Goal: Obtain resource: Download file/media

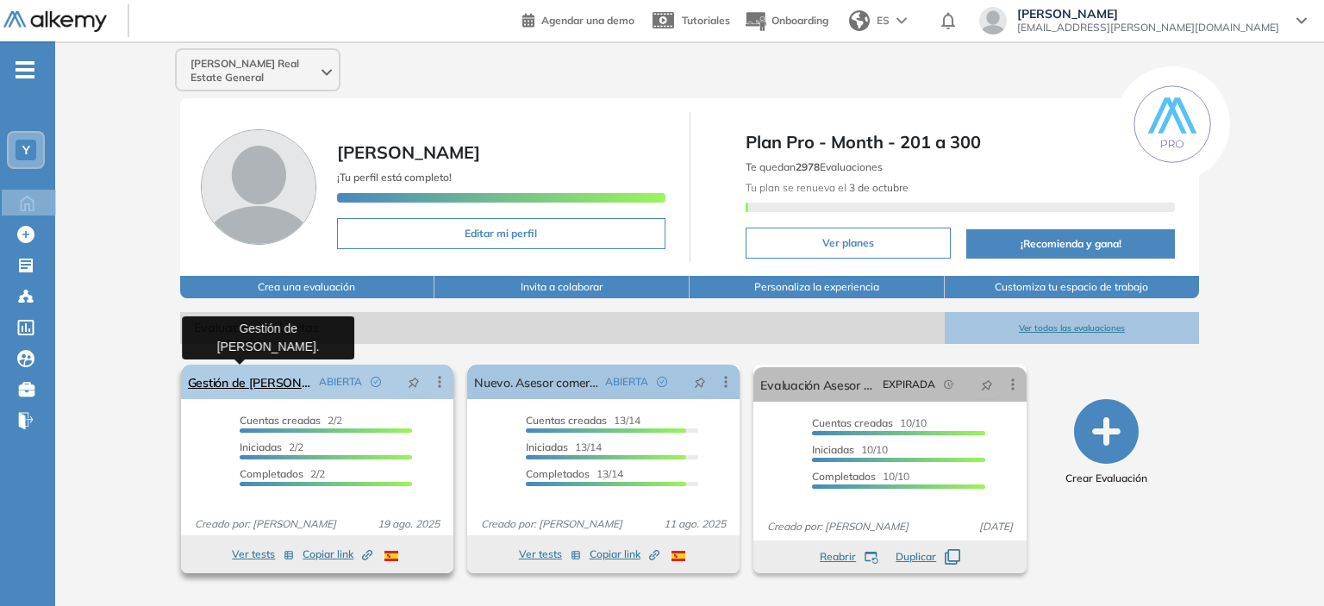
click at [208, 375] on link "Gestión de [PERSON_NAME]." at bounding box center [250, 382] width 124 height 34
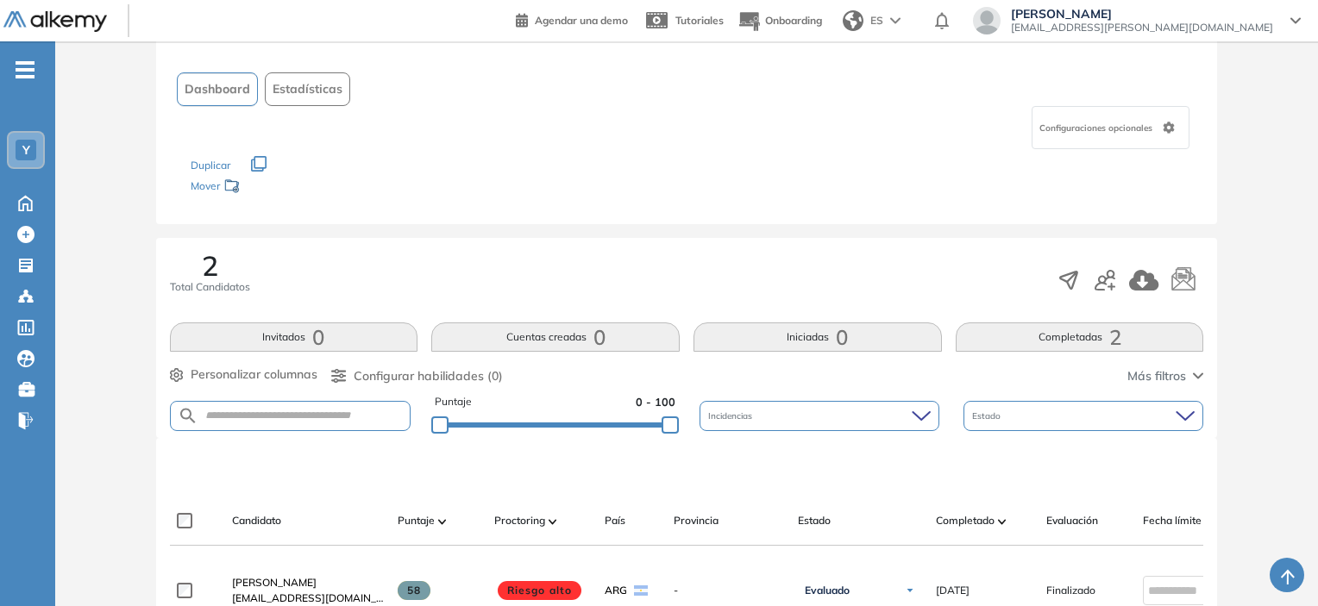
scroll to position [211, 0]
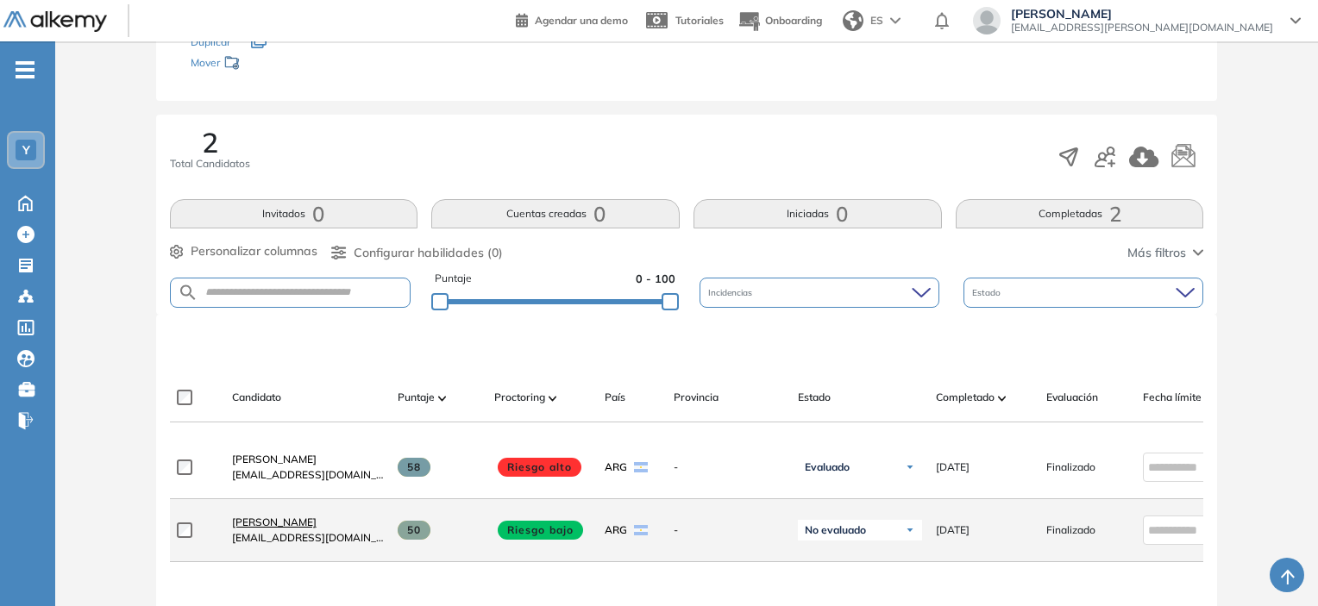
click at [286, 527] on span "Matías Feller" at bounding box center [274, 522] width 85 height 13
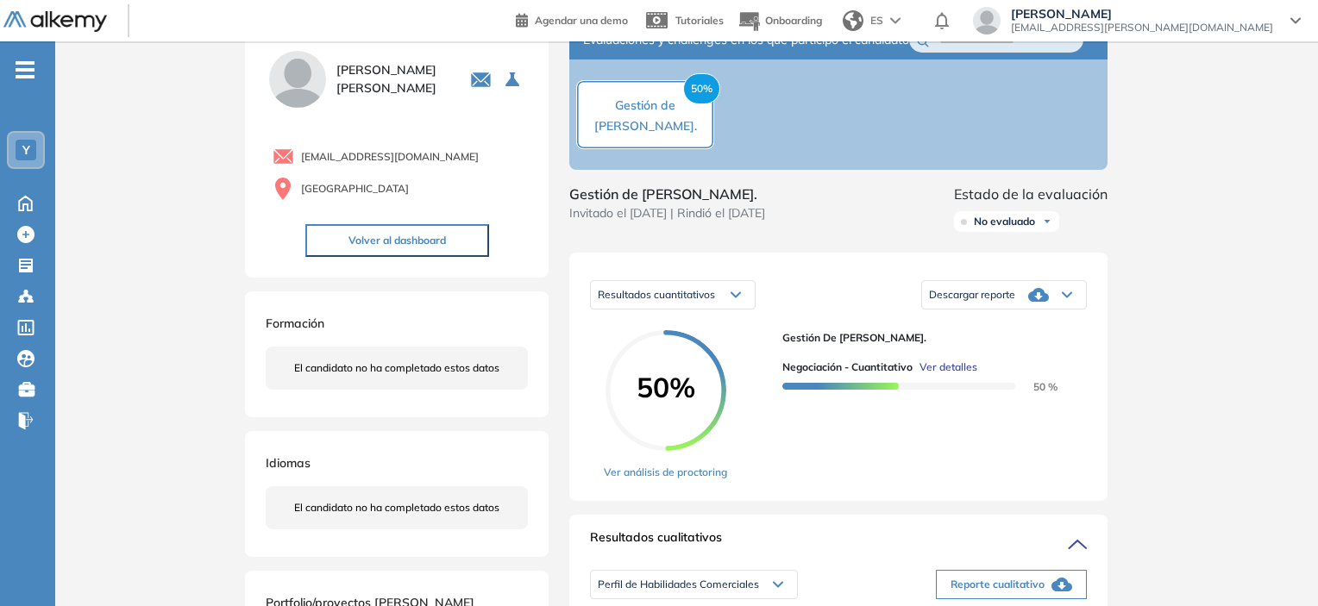
scroll to position [86, 0]
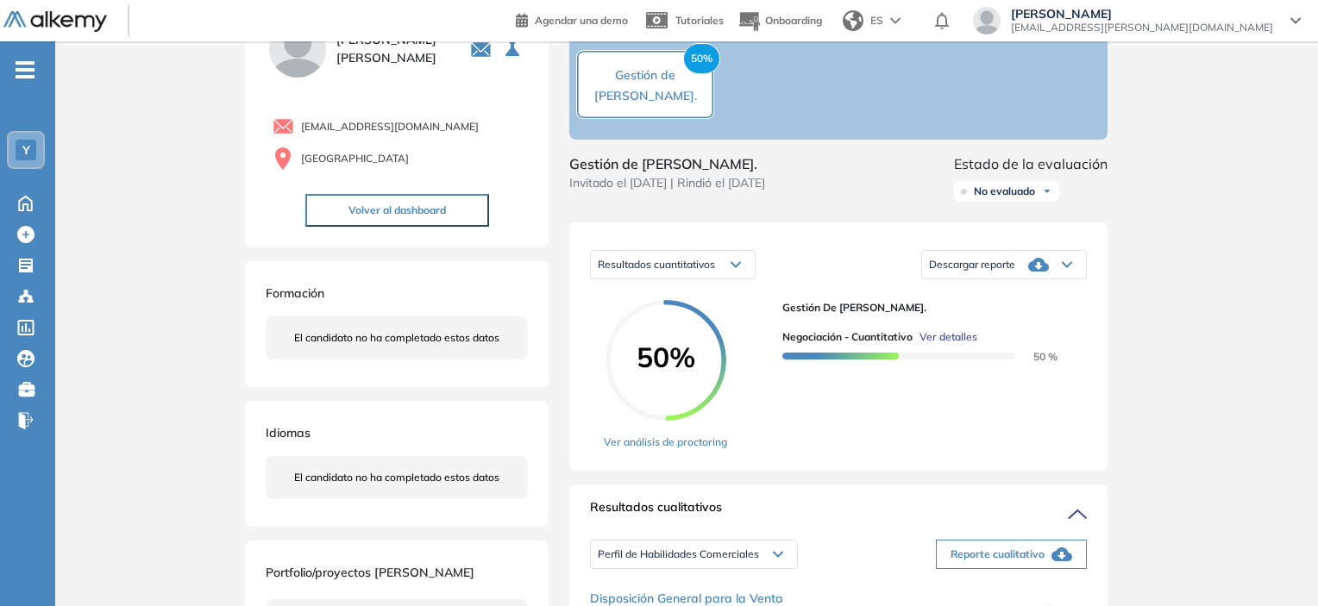
click at [942, 272] on span "Descargar reporte" at bounding box center [972, 265] width 86 height 14
click at [959, 331] on li "Descargar informe resumido" at bounding box center [994, 322] width 128 height 17
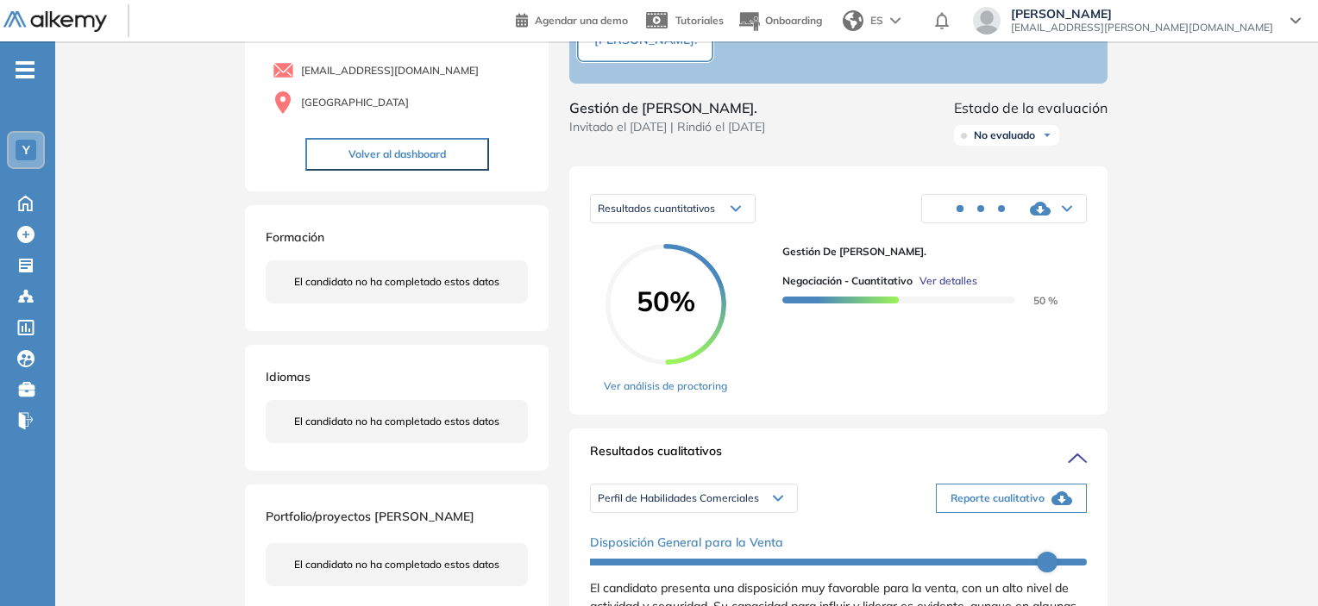
scroll to position [259, 0]
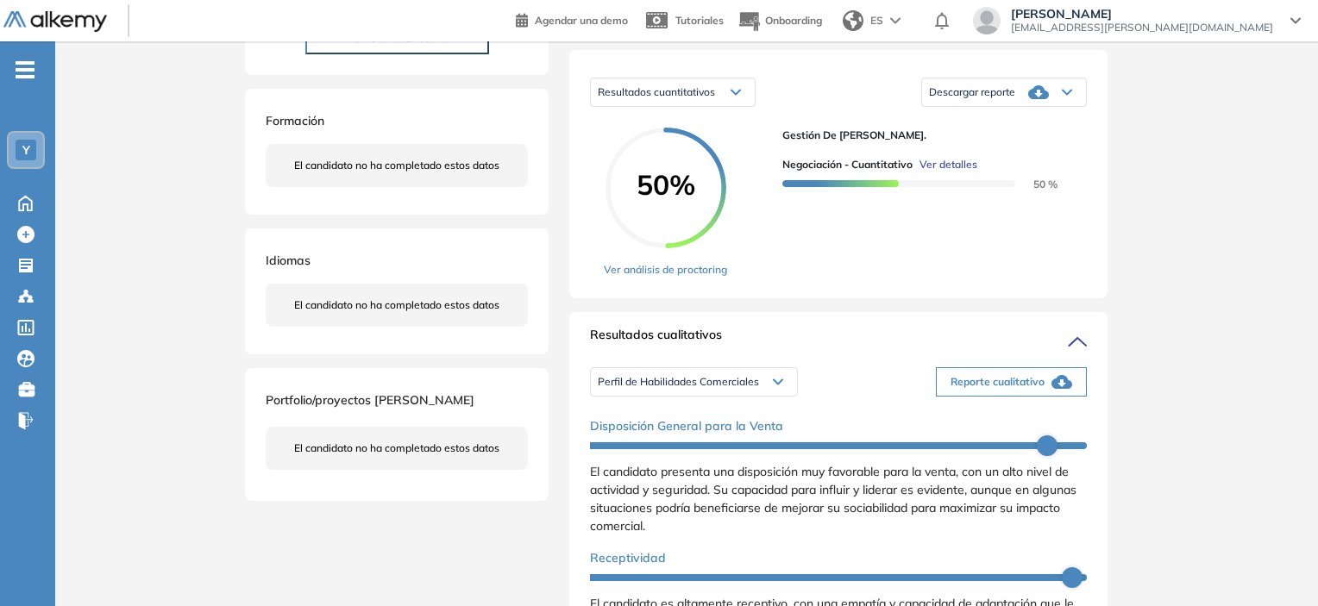
click at [737, 389] on span "Perfil de Habilidades Comerciales" at bounding box center [678, 382] width 161 height 14
click at [692, 448] on li "Personalidad Alkemy - INAP" at bounding box center [661, 439] width 126 height 17
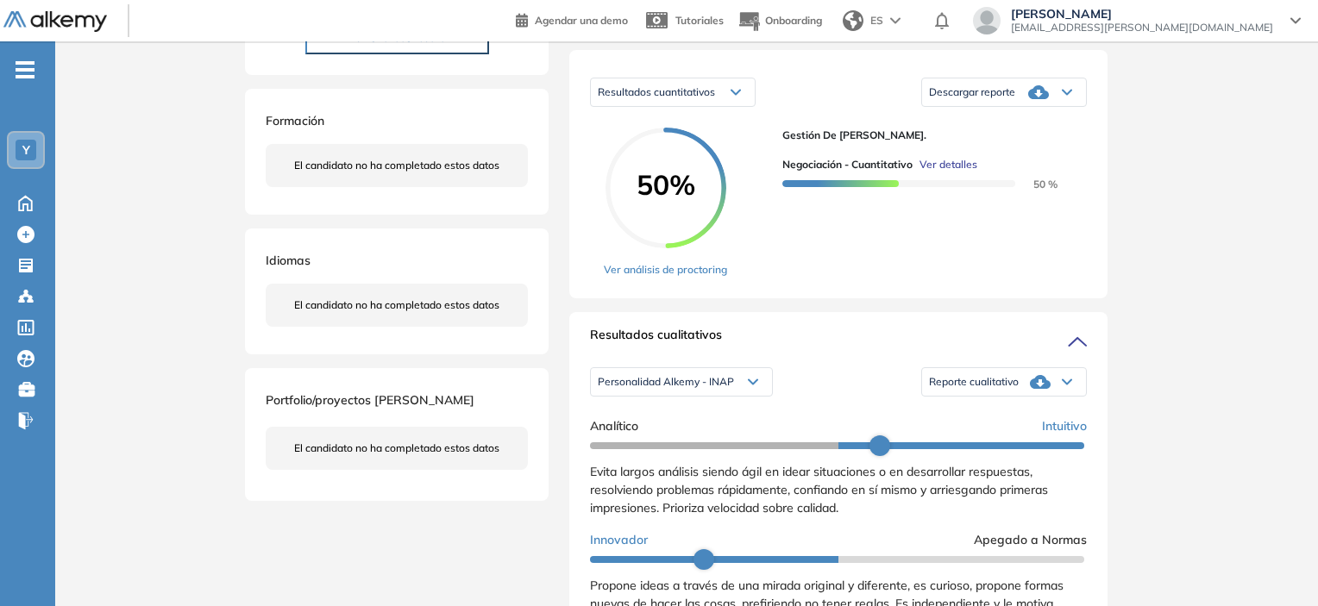
click at [973, 389] on span "Reporte cualitativo" at bounding box center [974, 382] width 90 height 14
click at [966, 417] on li "Reporte con Afinidad AI" at bounding box center [982, 408] width 105 height 17
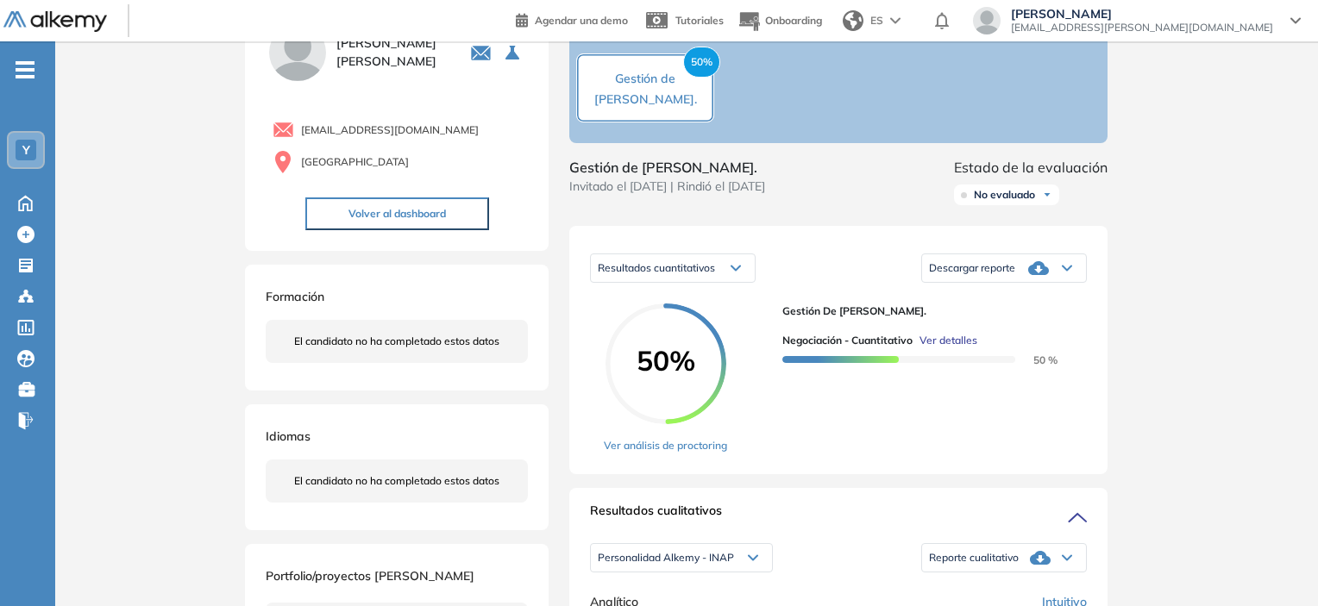
scroll to position [0, 0]
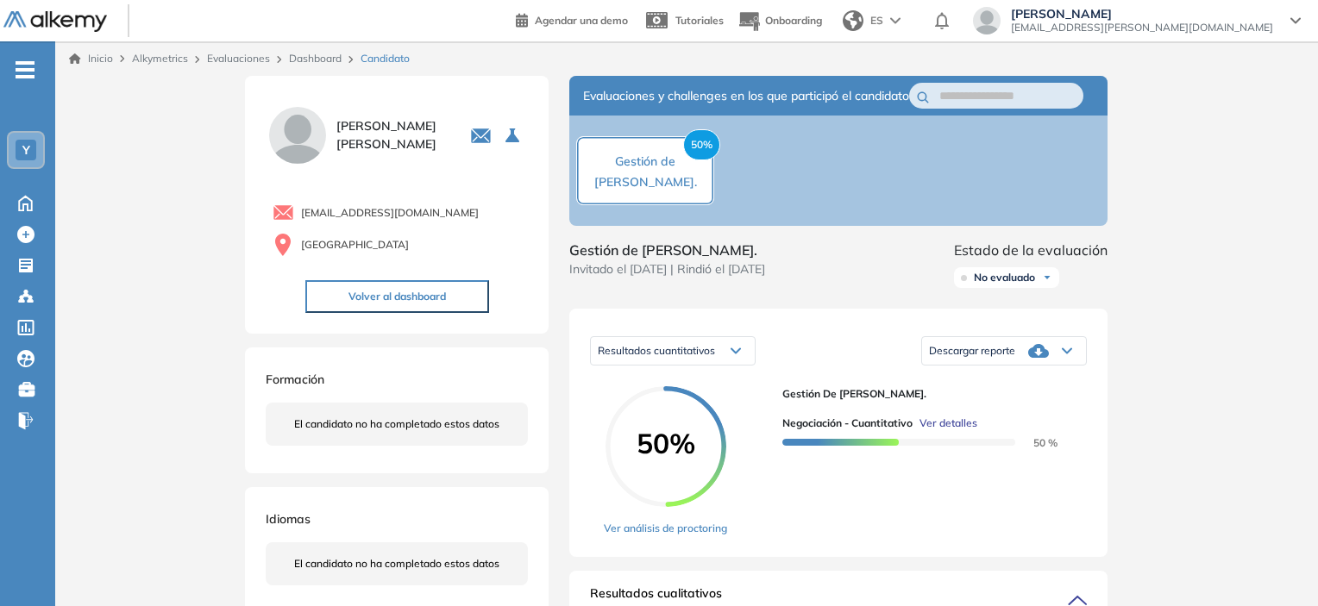
click at [110, 61] on link "Inicio" at bounding box center [91, 59] width 44 height 16
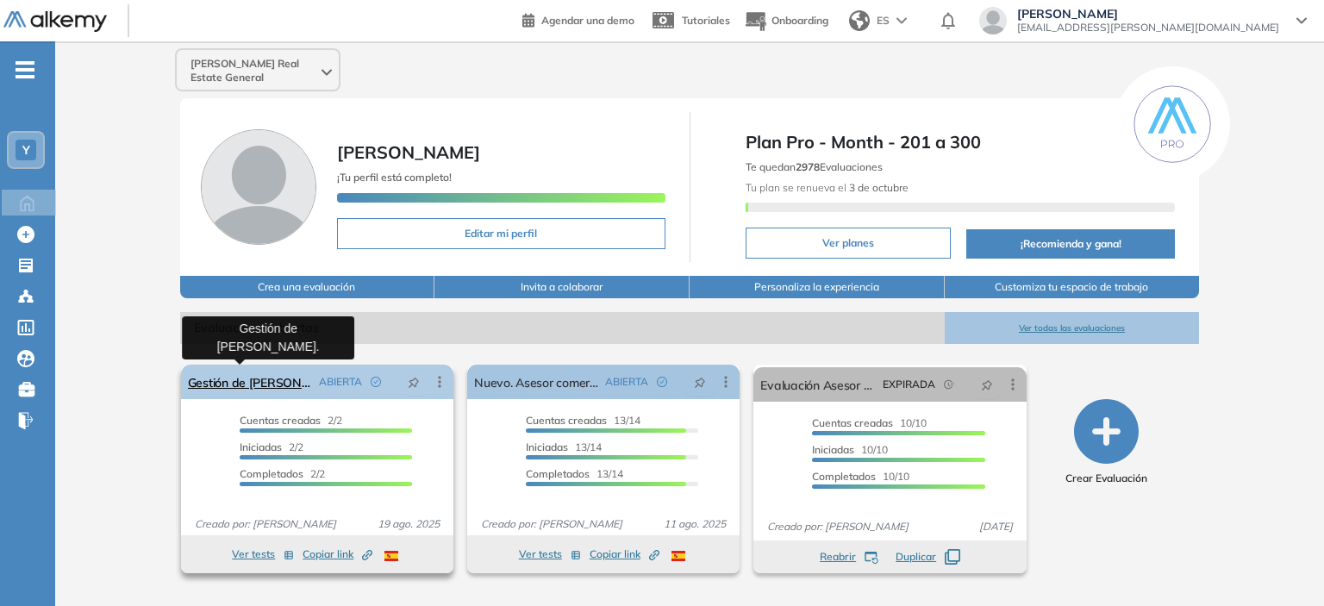
click at [275, 379] on link "Gestión de [PERSON_NAME]." at bounding box center [250, 382] width 124 height 34
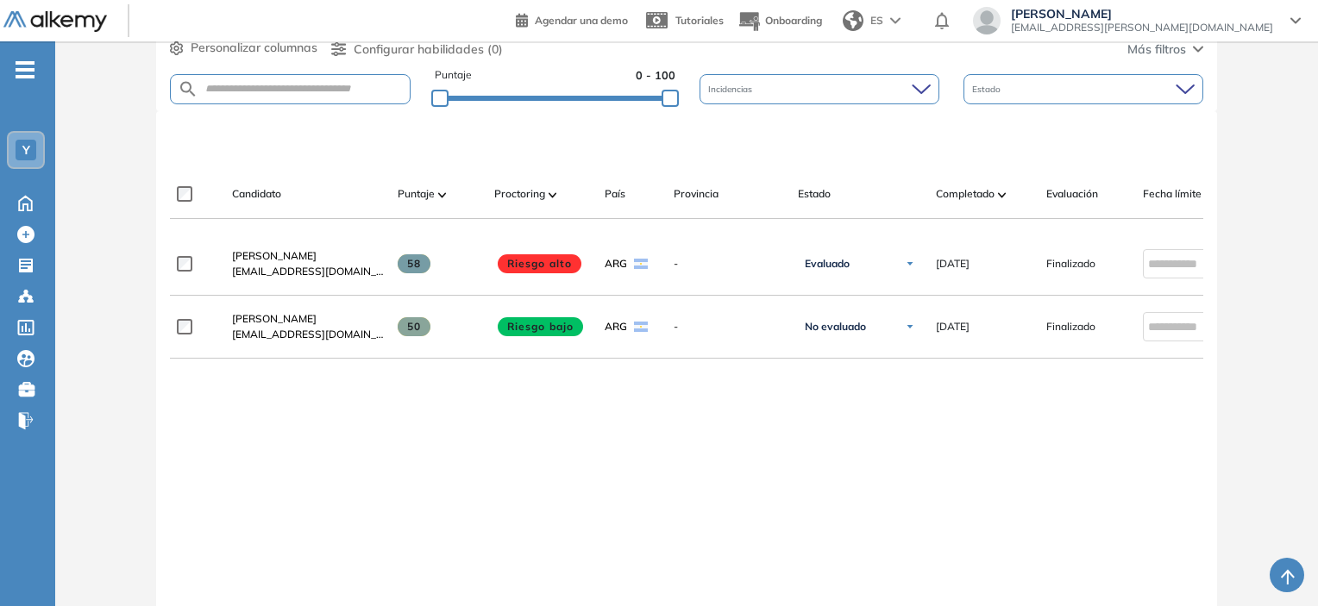
scroll to position [431, 0]
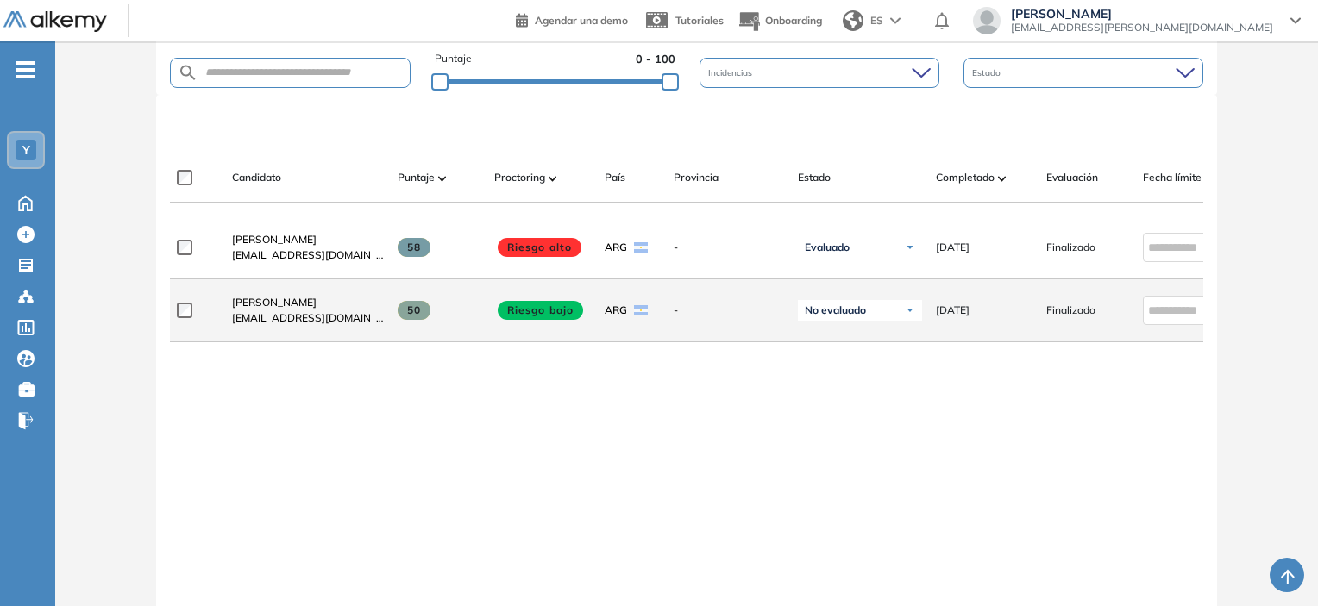
click at [907, 316] on img at bounding box center [910, 310] width 10 height 10
click at [856, 375] on li "Evaluado" at bounding box center [838, 374] width 41 height 17
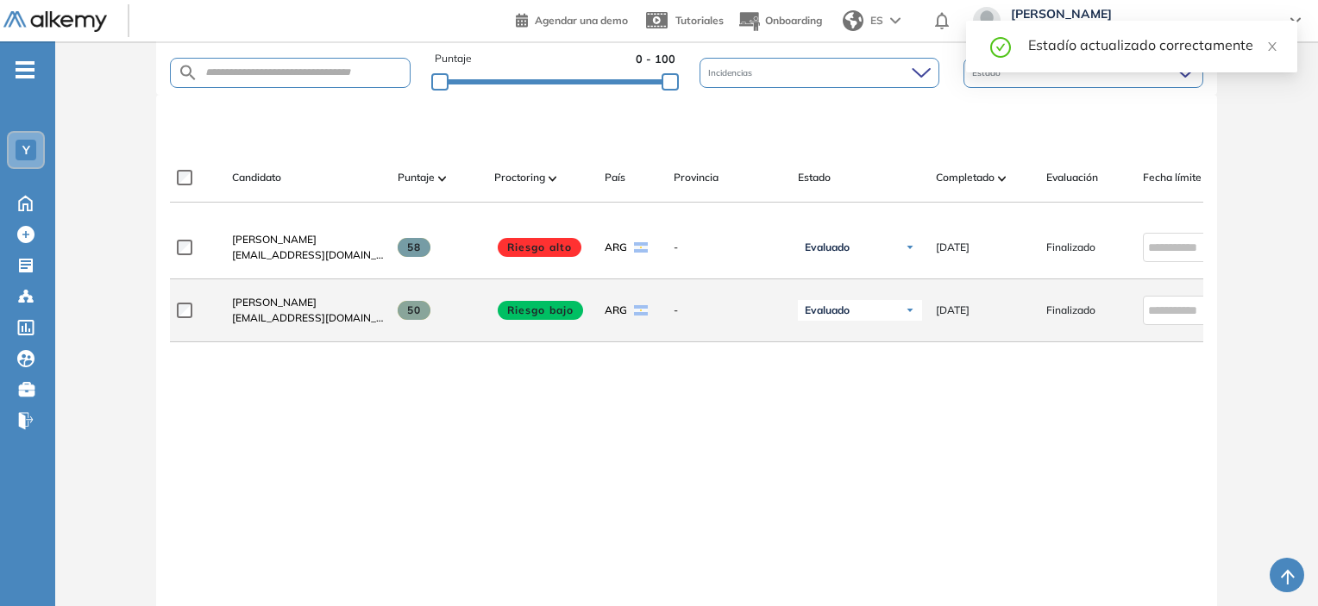
click at [856, 375] on div "Julian Jesus Rodriguez julianjesusrodriguez3@gmail.com 58 Riesgo alto ARG - Eva…" at bounding box center [687, 424] width 1034 height 416
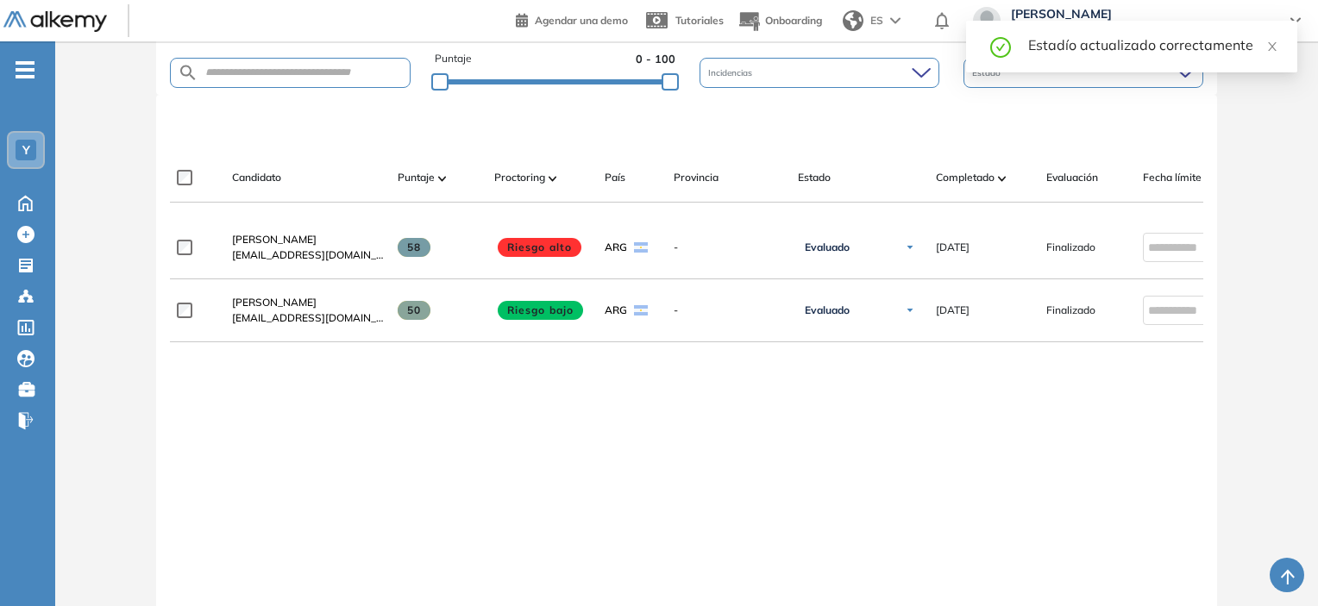
click at [1278, 41] on div "Estadío actualizado correctamente" at bounding box center [1131, 47] width 331 height 52
click at [1274, 43] on icon "close" at bounding box center [1272, 46] width 9 height 9
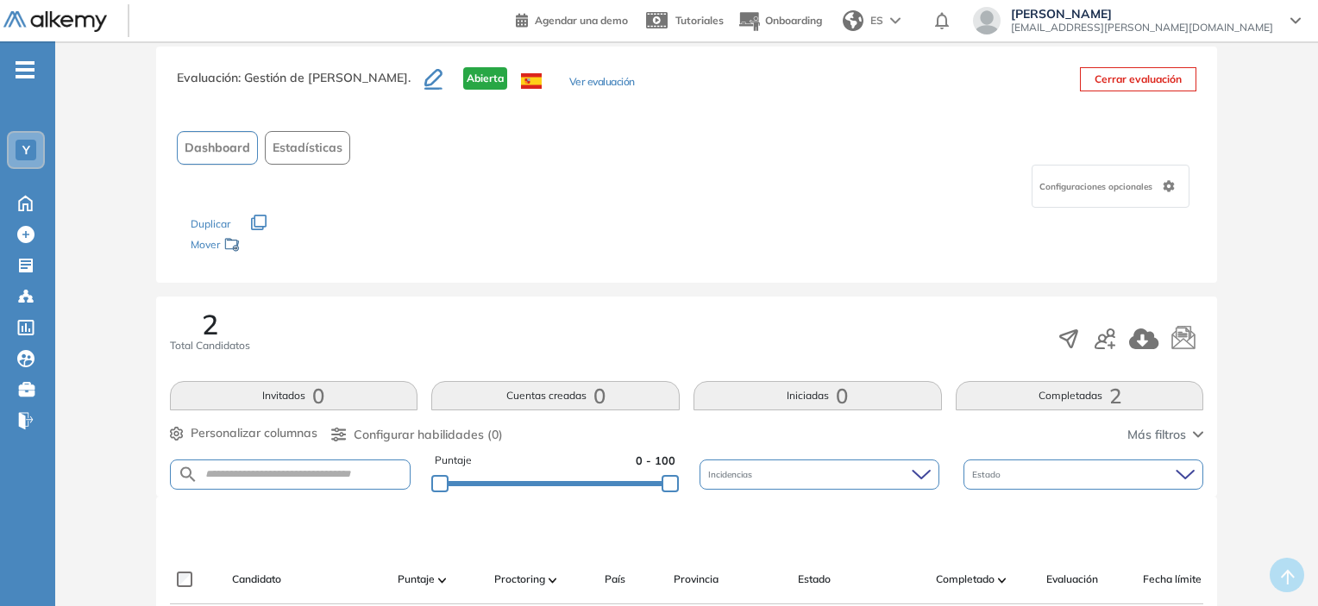
scroll to position [0, 0]
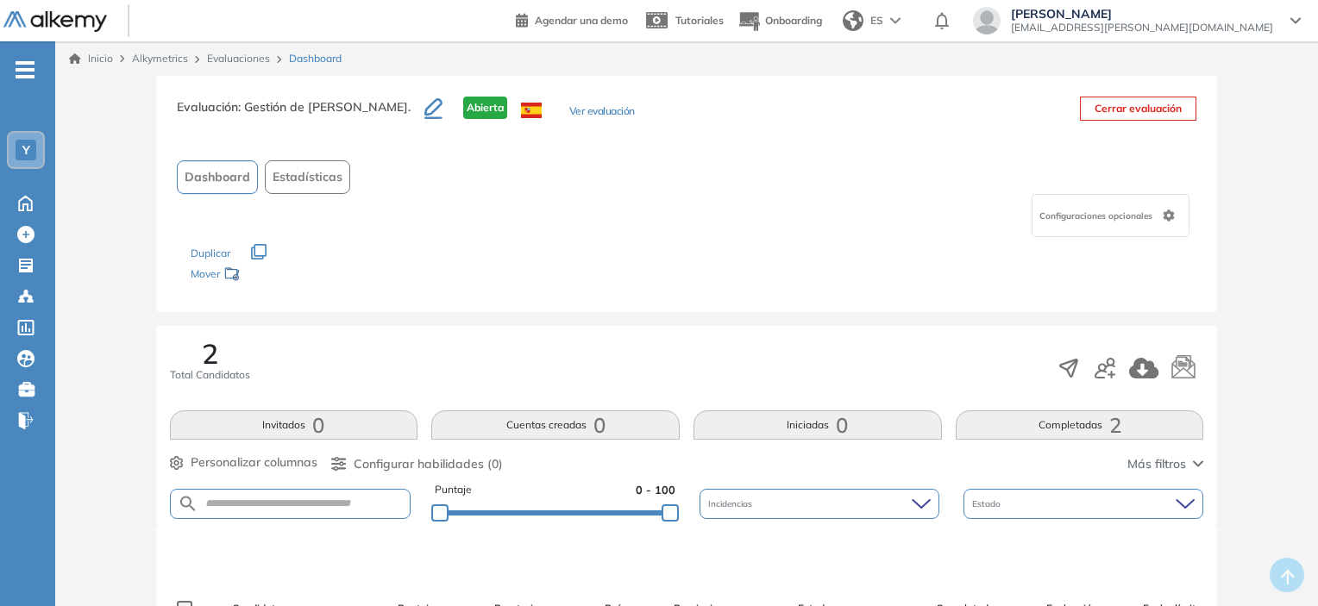
click at [94, 60] on link "Inicio" at bounding box center [91, 59] width 44 height 16
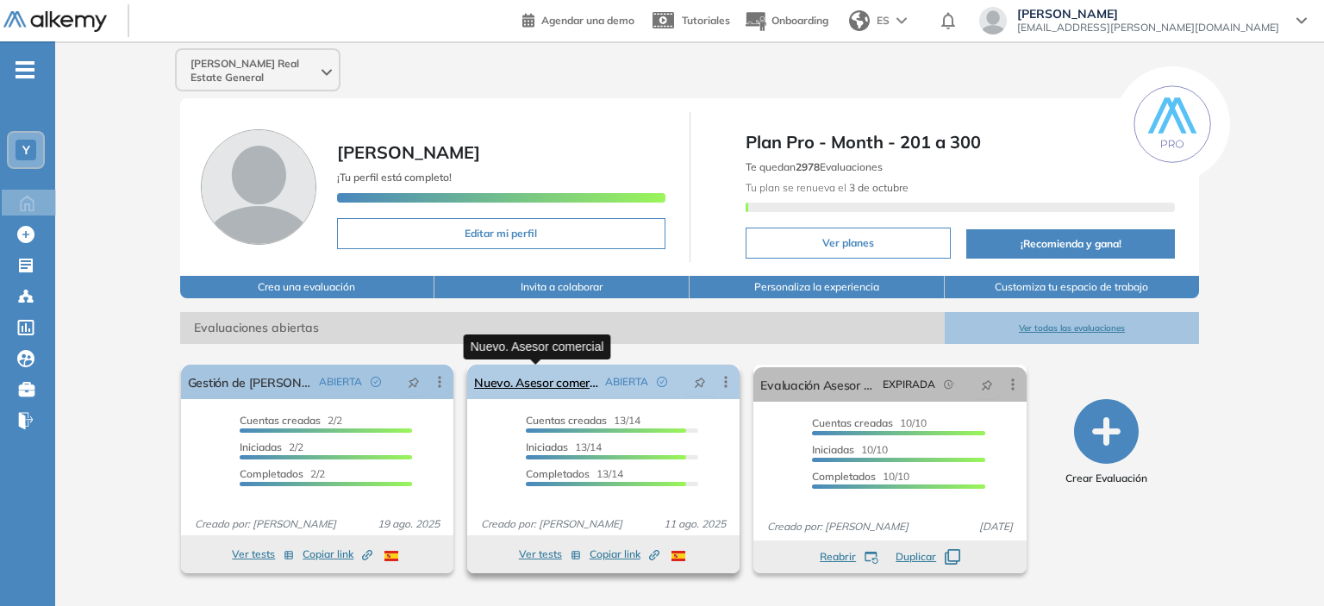
click at [562, 379] on link "Nuevo. Asesor comercial" at bounding box center [536, 382] width 124 height 34
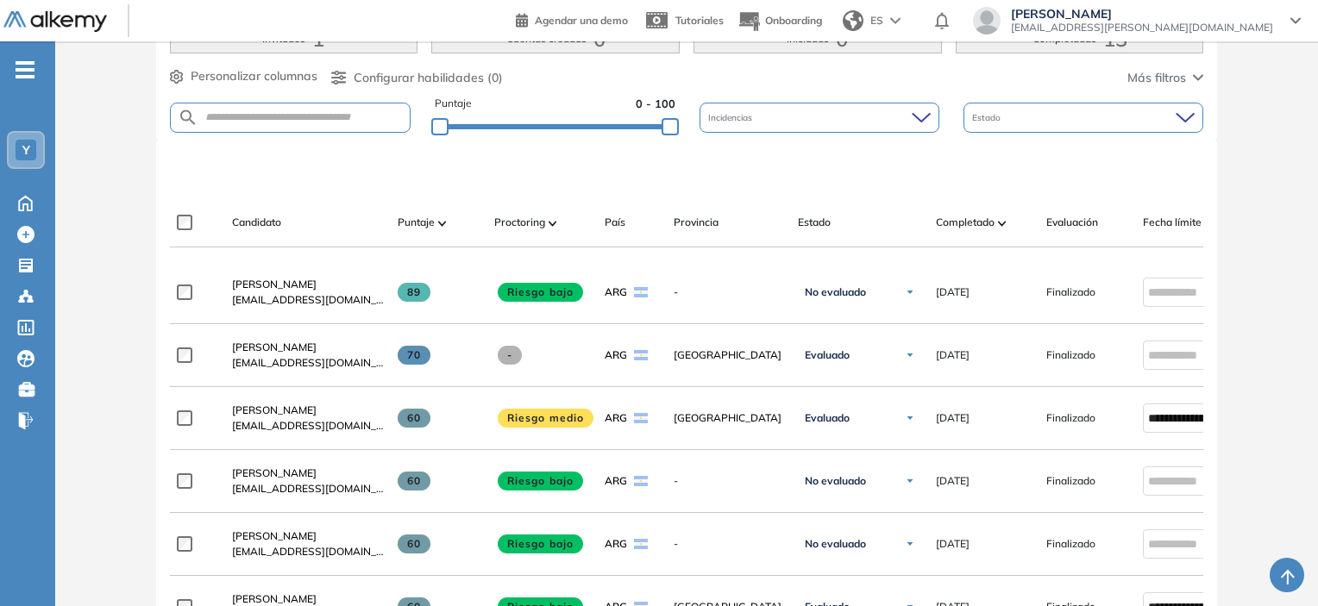
scroll to position [431, 0]
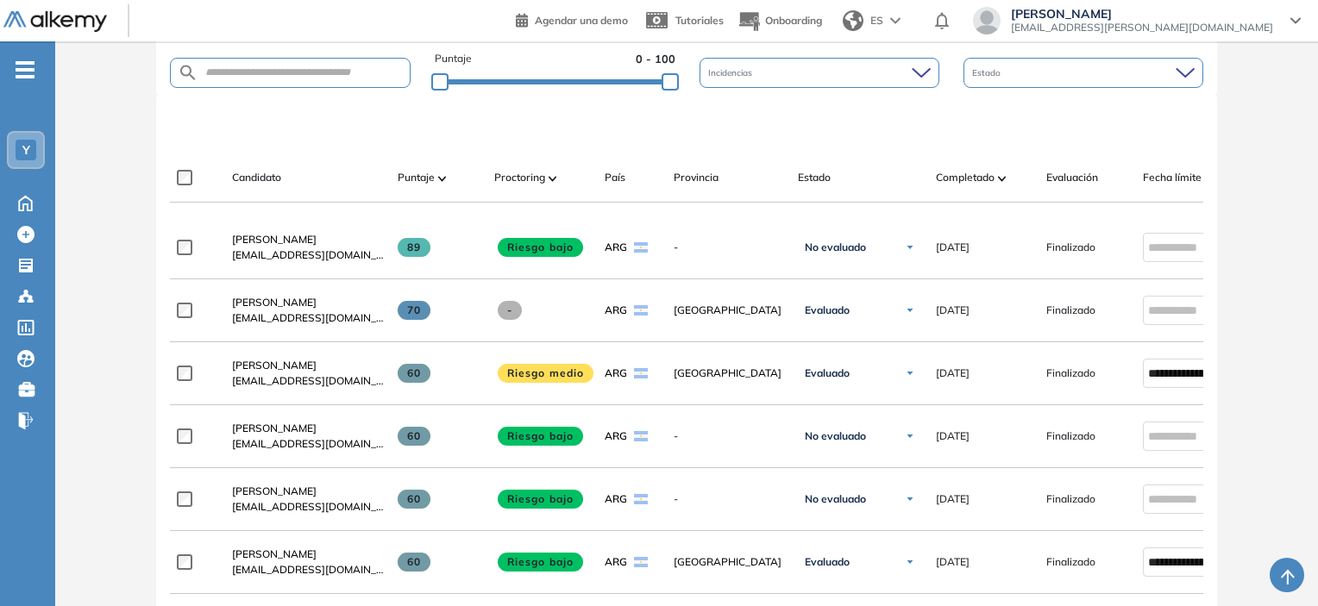
click at [1006, 175] on div "Completado" at bounding box center [984, 177] width 97 height 21
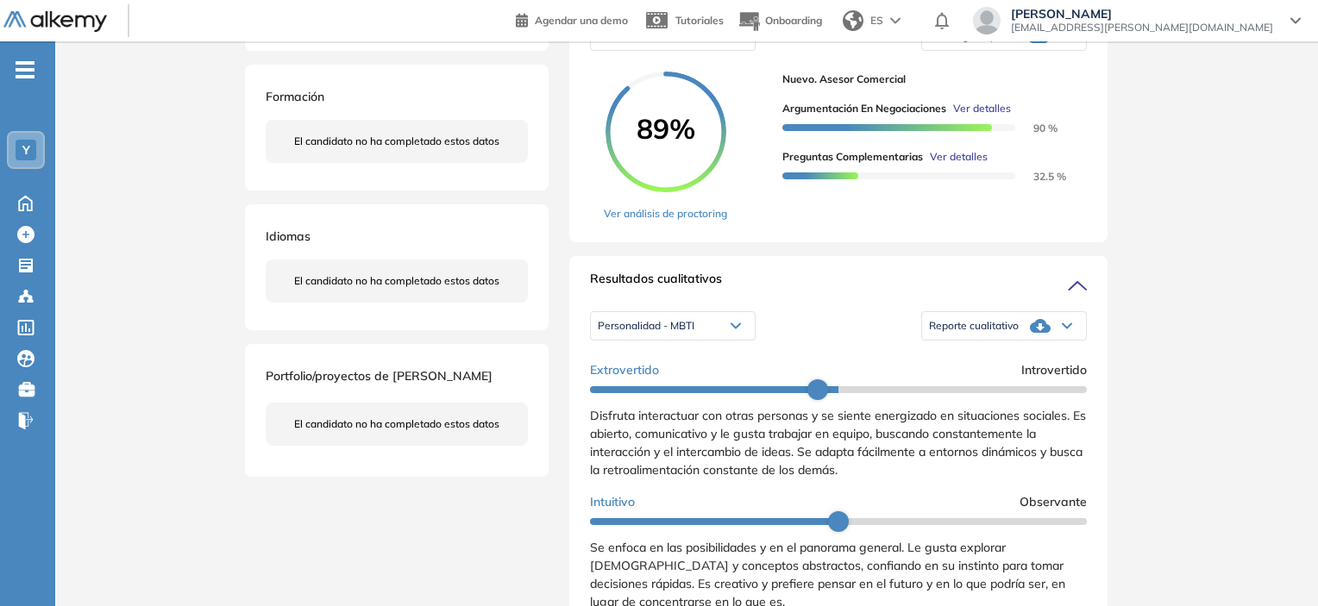
scroll to position [345, 0]
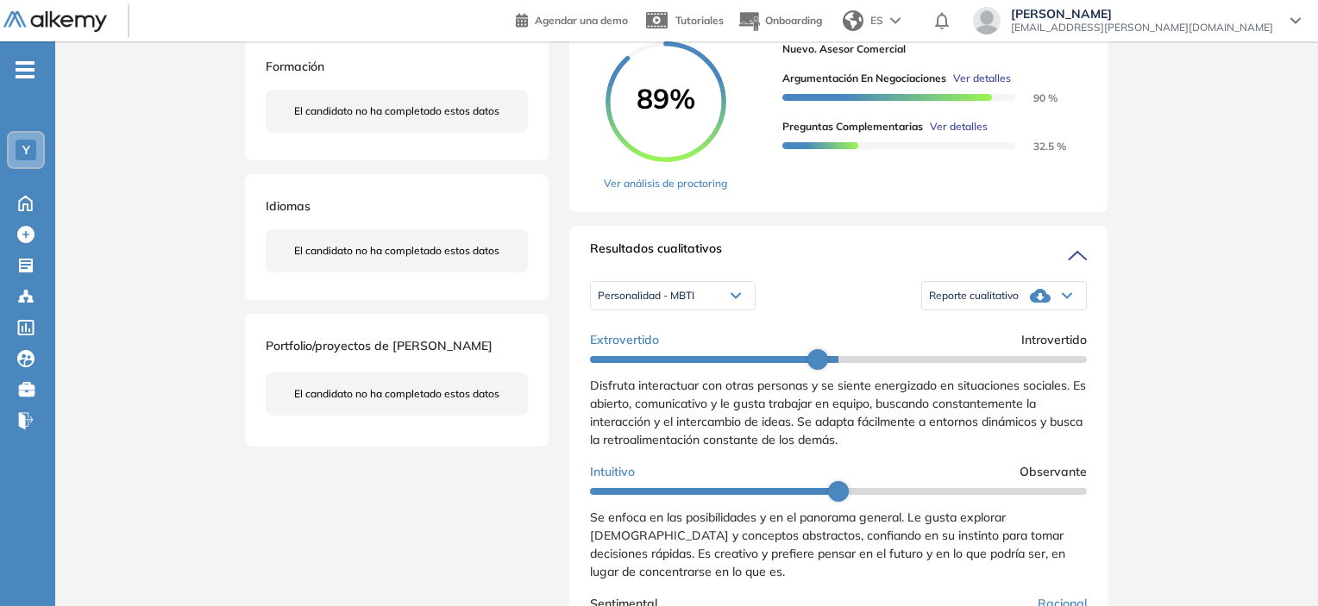
click at [922, 313] on div "Reporte cualitativo" at bounding box center [1004, 296] width 164 height 34
click at [882, 317] on div "Personalidad - MBTI Personalidad - MBTI Perfil de Habilidades Comerciales Repor…" at bounding box center [838, 295] width 497 height 43
click at [750, 310] on div "Personalidad - MBTI" at bounding box center [673, 296] width 164 height 28
click at [822, 317] on div "Personalidad - MBTI Personalidad - MBTI Perfil de Habilidades Comerciales Repor…" at bounding box center [838, 295] width 497 height 43
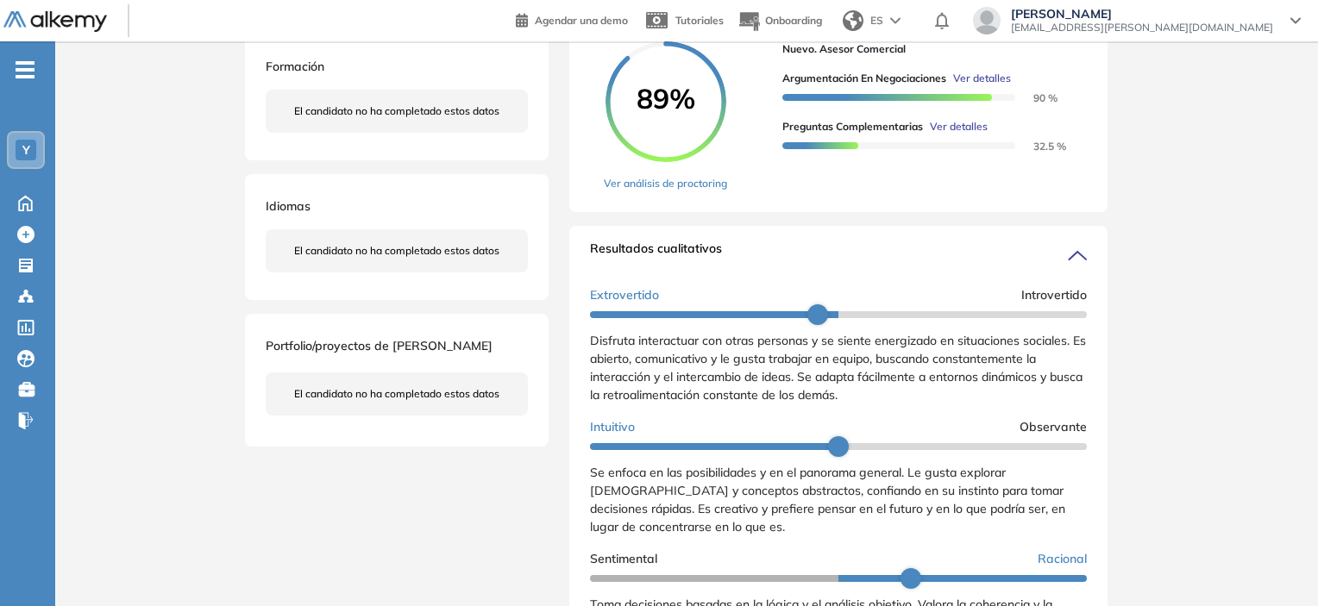
scroll to position [0, 0]
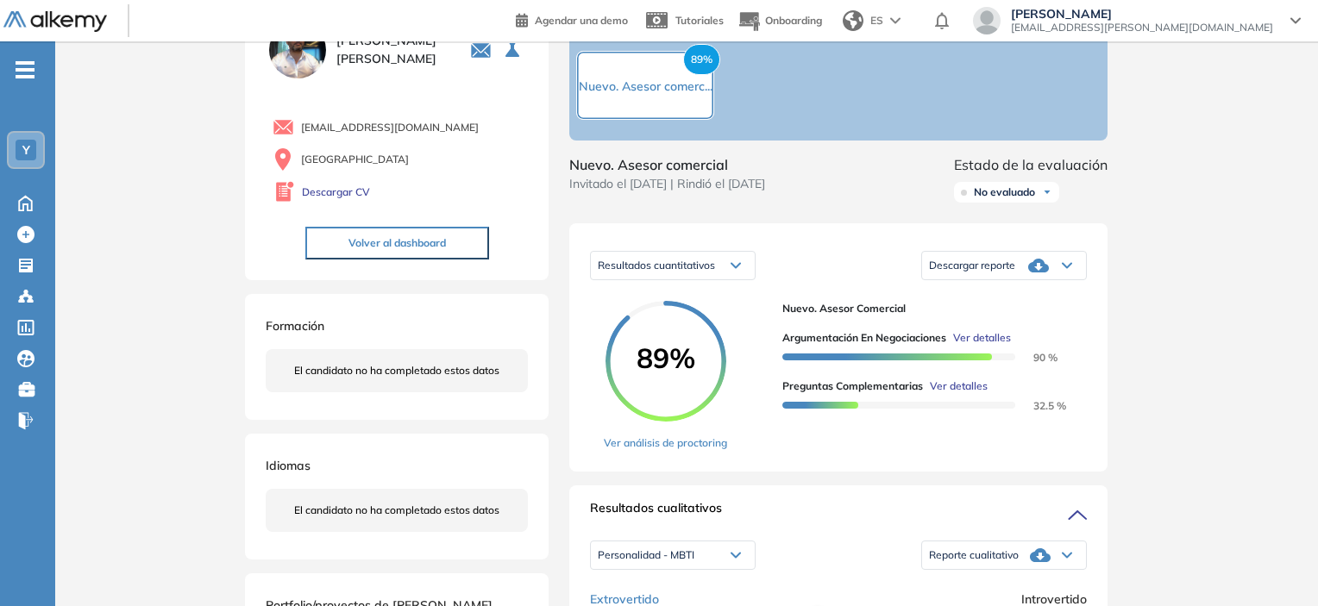
scroll to position [86, 0]
click at [690, 279] on div "Resultados cuantitativos" at bounding box center [673, 265] width 164 height 28
click at [673, 308] on span "Resultados cuantitativos" at bounding box center [651, 301] width 107 height 13
click at [942, 272] on span "Descargar reporte" at bounding box center [972, 265] width 86 height 14
click at [866, 257] on div "Resultados cuantitativos Resultados cuantitativos Resultados relativos Descarga…" at bounding box center [838, 346] width 538 height 248
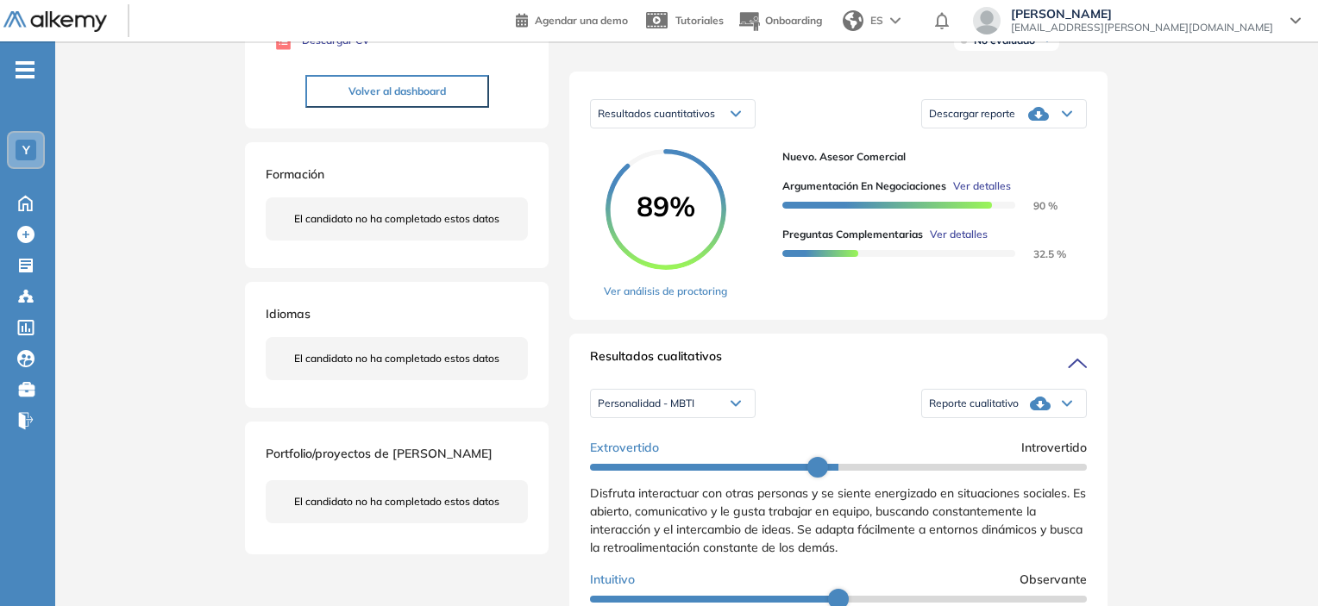
scroll to position [345, 0]
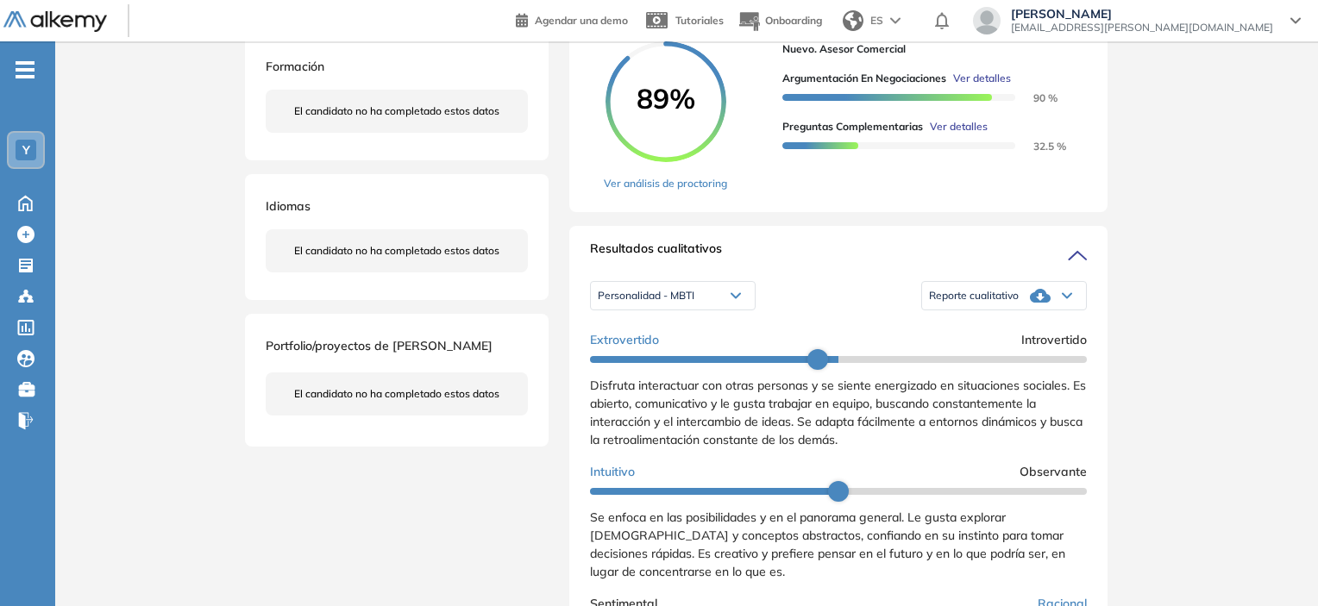
click at [673, 303] on span "Personalidad - MBTI" at bounding box center [646, 296] width 97 height 14
click at [655, 331] on li "Personalidad - MBTI" at bounding box center [643, 322] width 90 height 17
click at [986, 303] on span "Reporte cualitativo" at bounding box center [974, 296] width 90 height 14
click at [973, 331] on li "Reporte con Afinidad AI" at bounding box center [982, 322] width 105 height 17
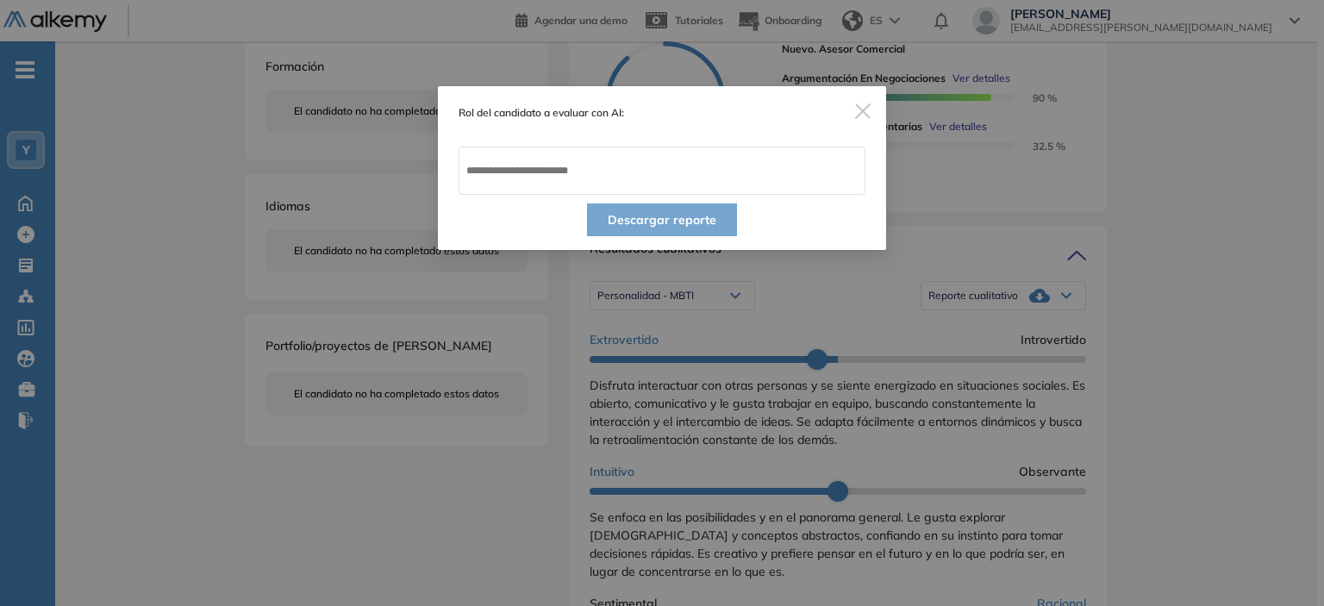
click at [869, 110] on img "Close" at bounding box center [863, 111] width 16 height 16
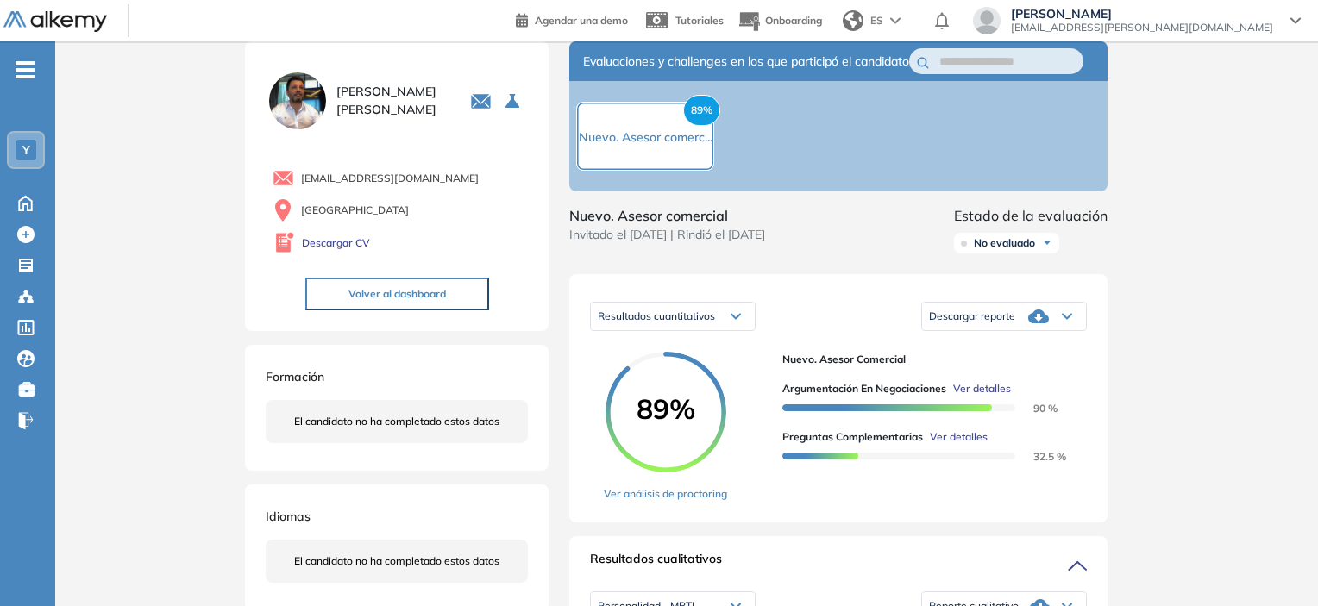
scroll to position [0, 0]
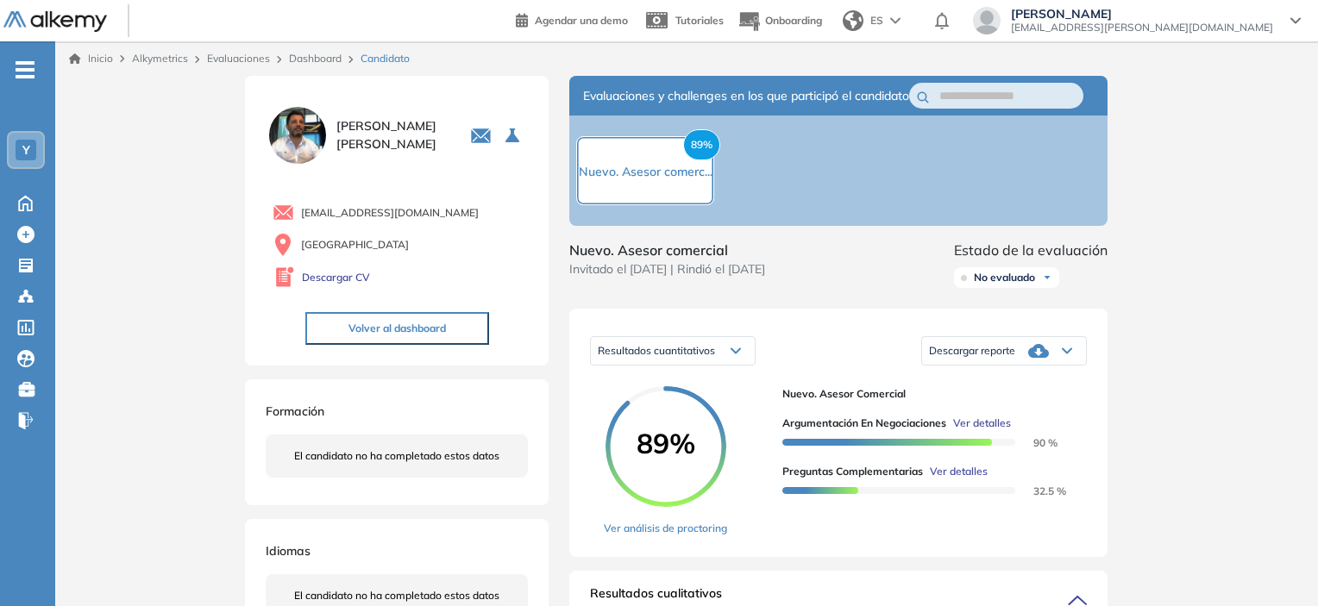
click at [721, 260] on span "Nuevo. Asesor comercial" at bounding box center [667, 250] width 196 height 21
drag, startPoint x: 732, startPoint y: 266, endPoint x: 572, endPoint y: 262, distance: 160.4
click at [572, 260] on span "Nuevo. Asesor comercial" at bounding box center [667, 250] width 196 height 21
copy span "Nuevo. Asesor comercial"
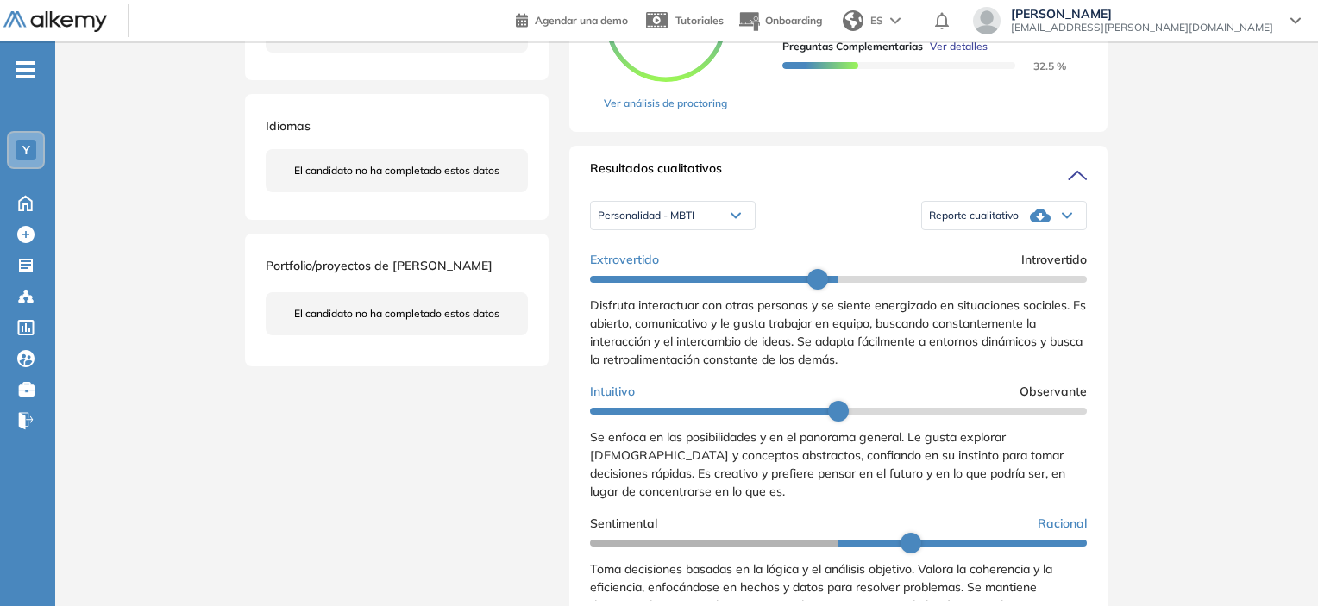
scroll to position [517, 0]
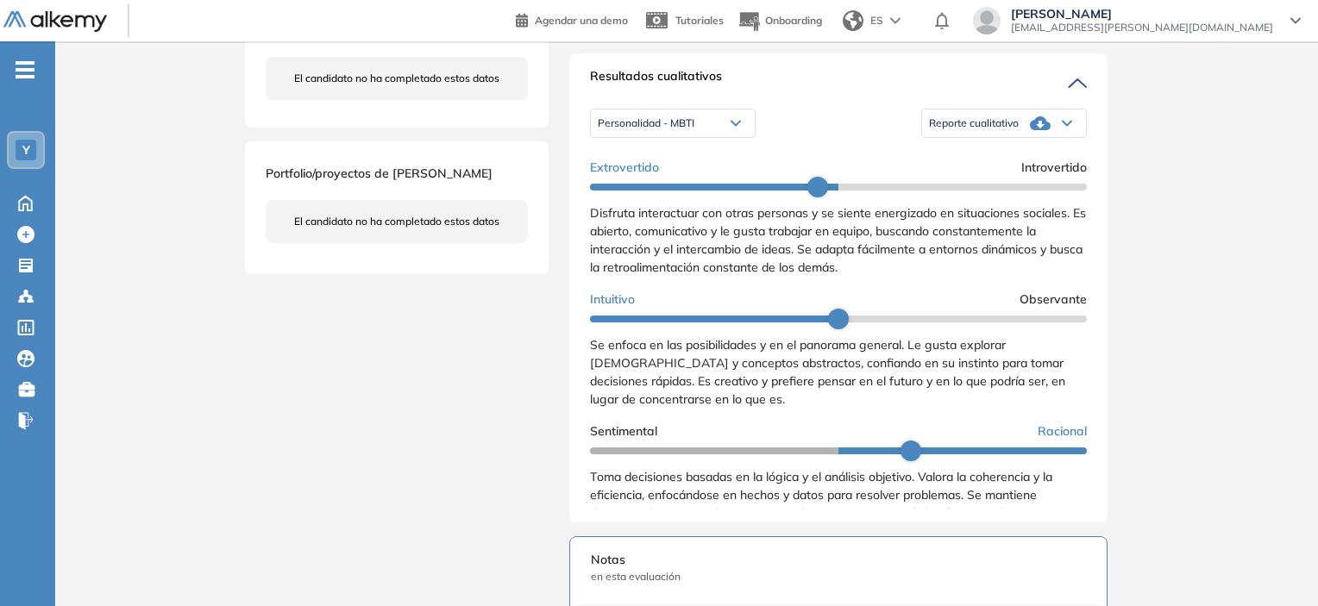
click at [1007, 130] on span "Reporte cualitativo" at bounding box center [974, 123] width 90 height 14
click at [955, 159] on li "Reporte con Afinidad AI" at bounding box center [982, 149] width 105 height 17
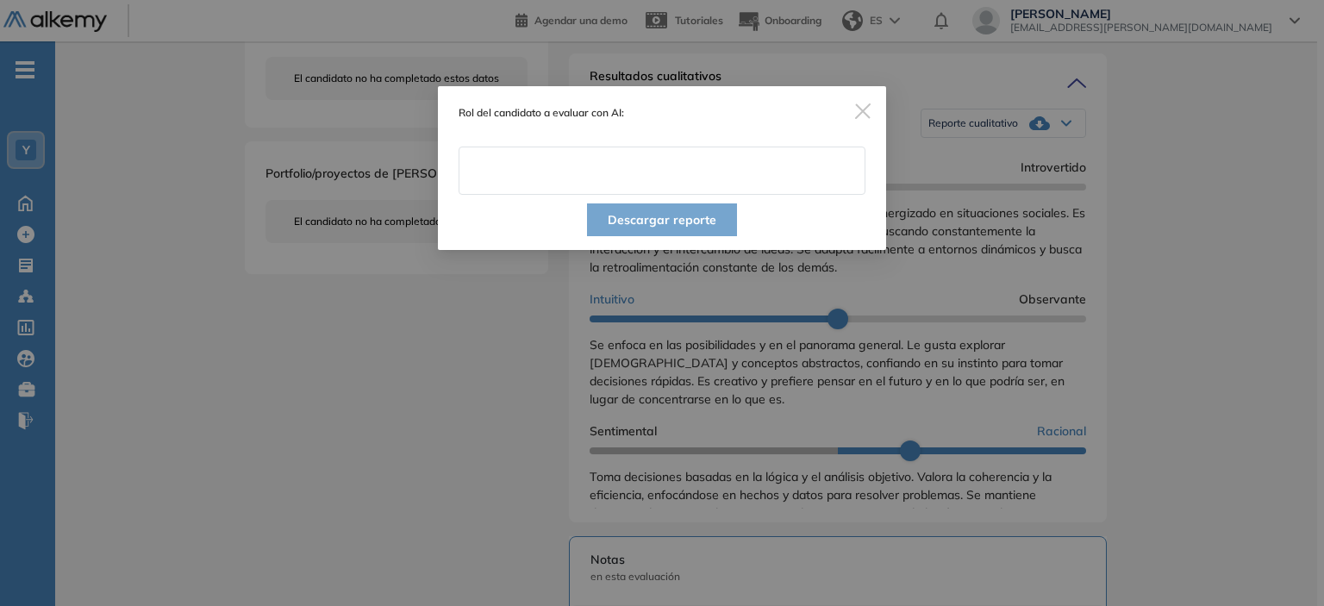
click at [699, 177] on input "text" at bounding box center [662, 171] width 407 height 48
paste input "**********"
type input "**********"
click at [674, 214] on button "Descargar reporte" at bounding box center [662, 219] width 150 height 33
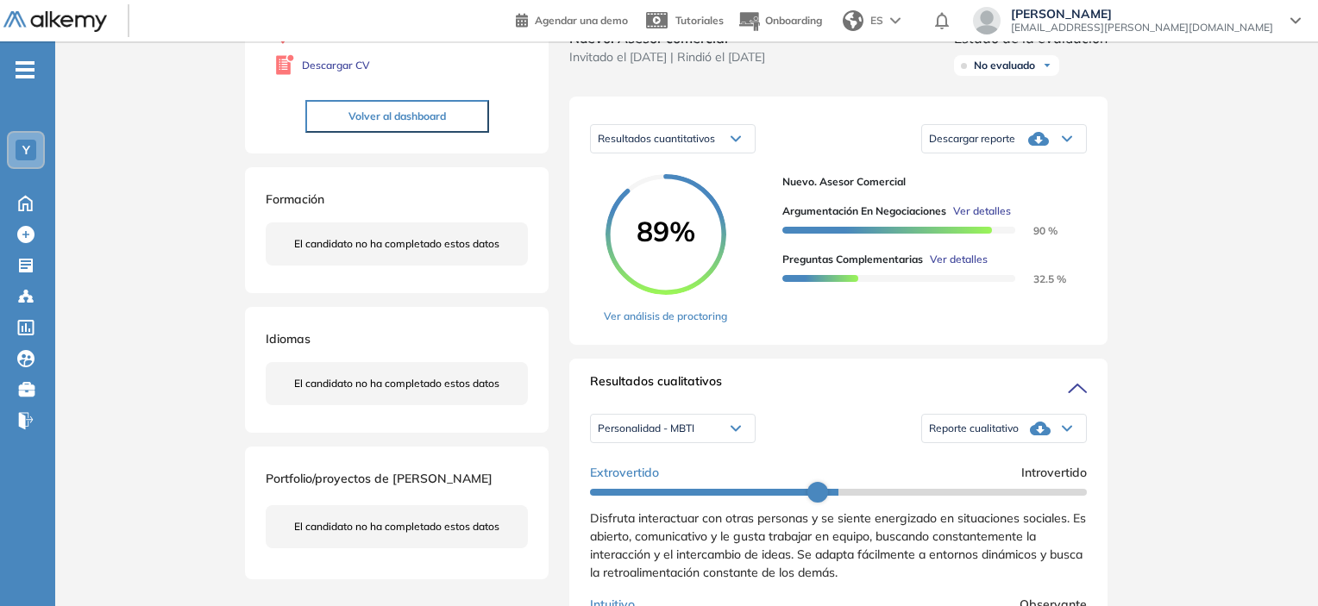
scroll to position [172, 0]
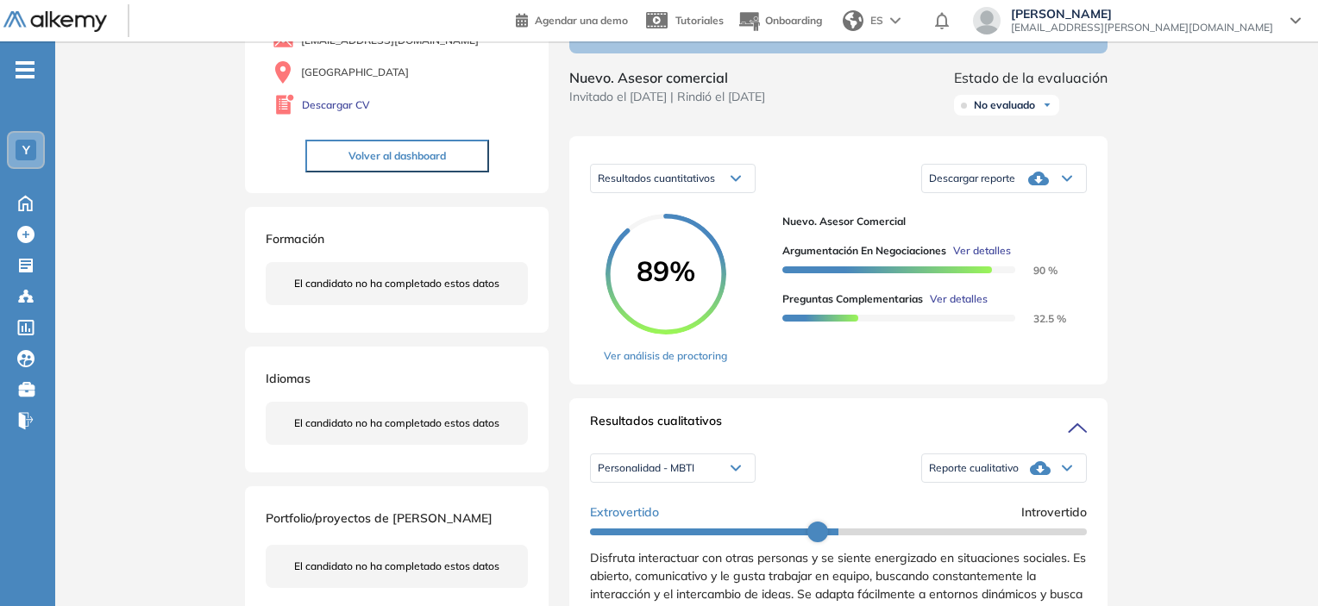
click at [1030, 200] on div "Descargar reporte Descargar informe completo Descargar informe resumido" at bounding box center [1004, 178] width 166 height 43
click at [1029, 196] on div "Descargar reporte" at bounding box center [1004, 178] width 164 height 34
click at [1017, 245] on li "Descargar informe resumido" at bounding box center [994, 236] width 128 height 17
click at [690, 185] on span "Resultados cuantitativos" at bounding box center [656, 178] width 117 height 13
click at [804, 200] on div "Resultados cuantitativos Resultados cuantitativos Resultados relativos Descarga…" at bounding box center [838, 178] width 497 height 43
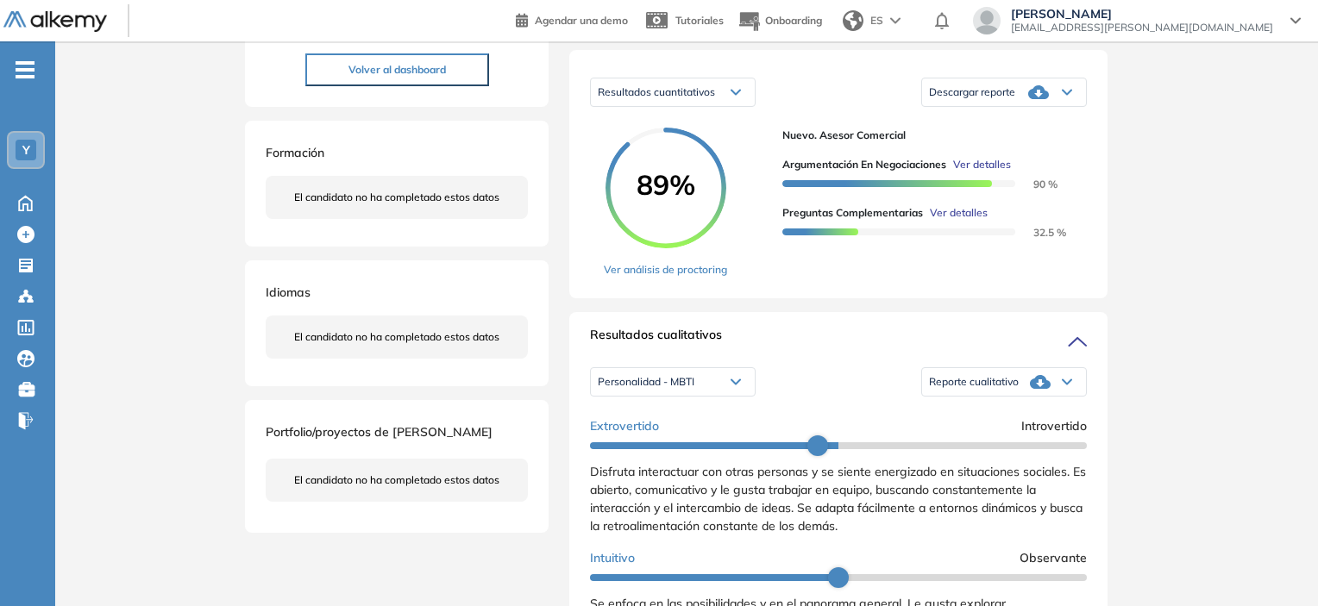
scroll to position [345, 0]
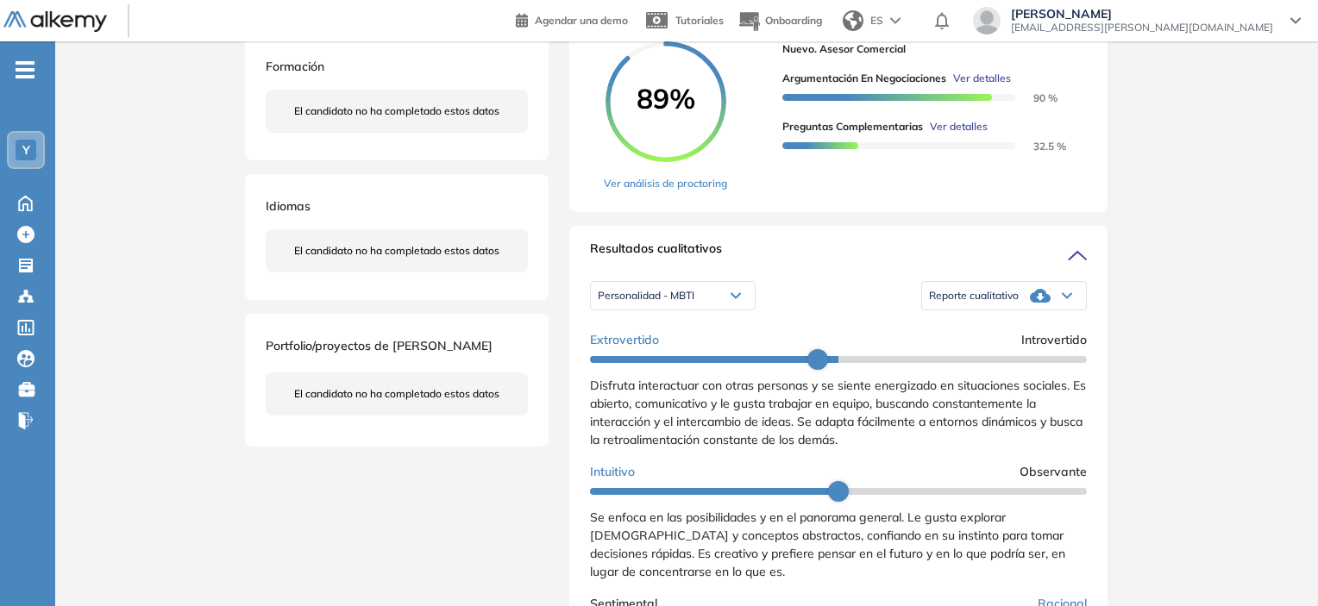
click at [708, 297] on div "Personalidad - MBTI Personalidad - MBTI Perfil de Habilidades Comerciales" at bounding box center [673, 295] width 166 height 43
click at [707, 307] on div "Personalidad - MBTI" at bounding box center [673, 296] width 164 height 28
click at [704, 362] on li "Perfil de Habilidades Comerciales" at bounding box center [672, 353] width 149 height 17
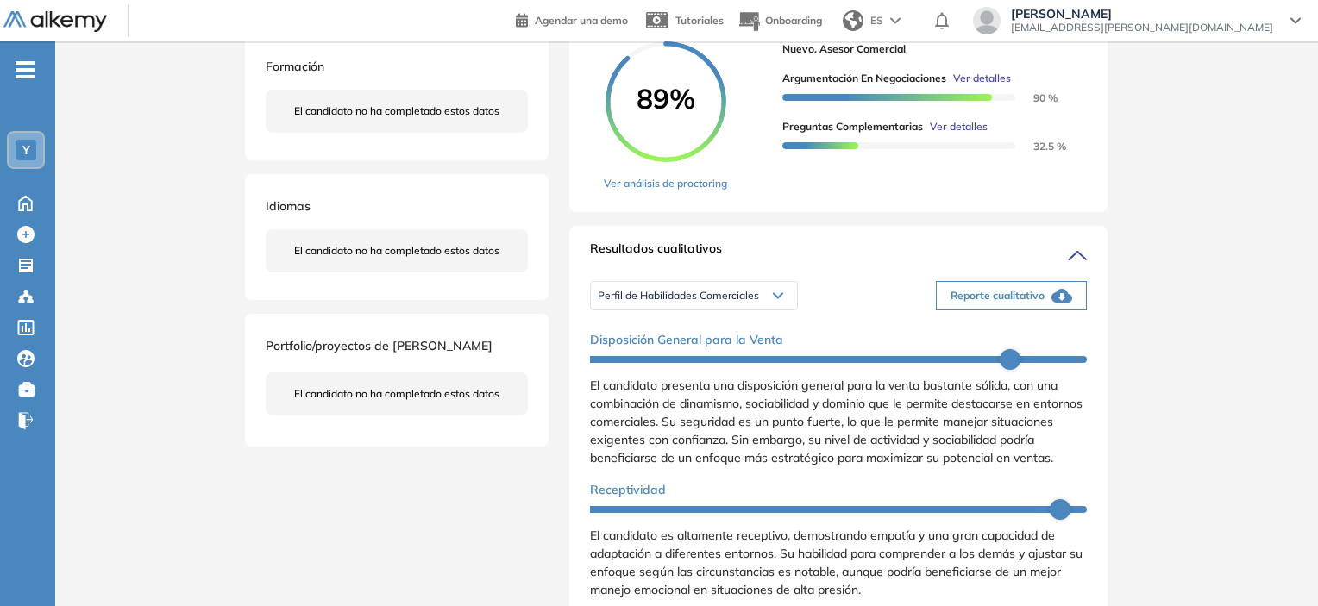
click at [984, 304] on span "Reporte cualitativo" at bounding box center [997, 296] width 94 height 16
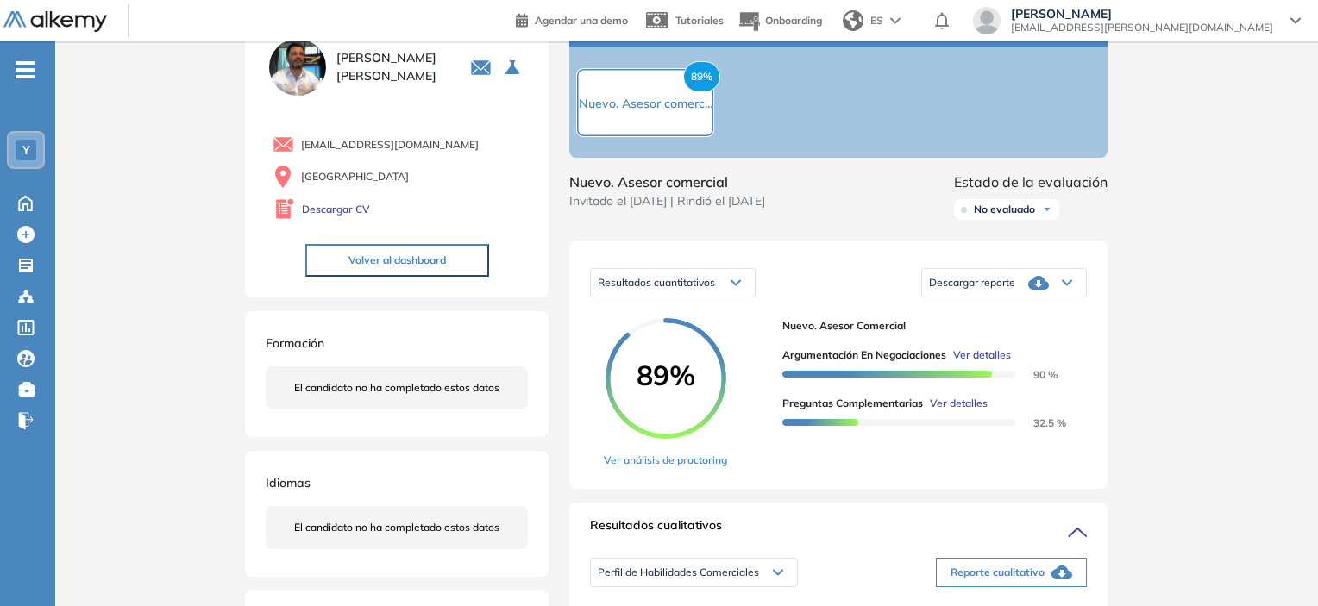
scroll to position [0, 0]
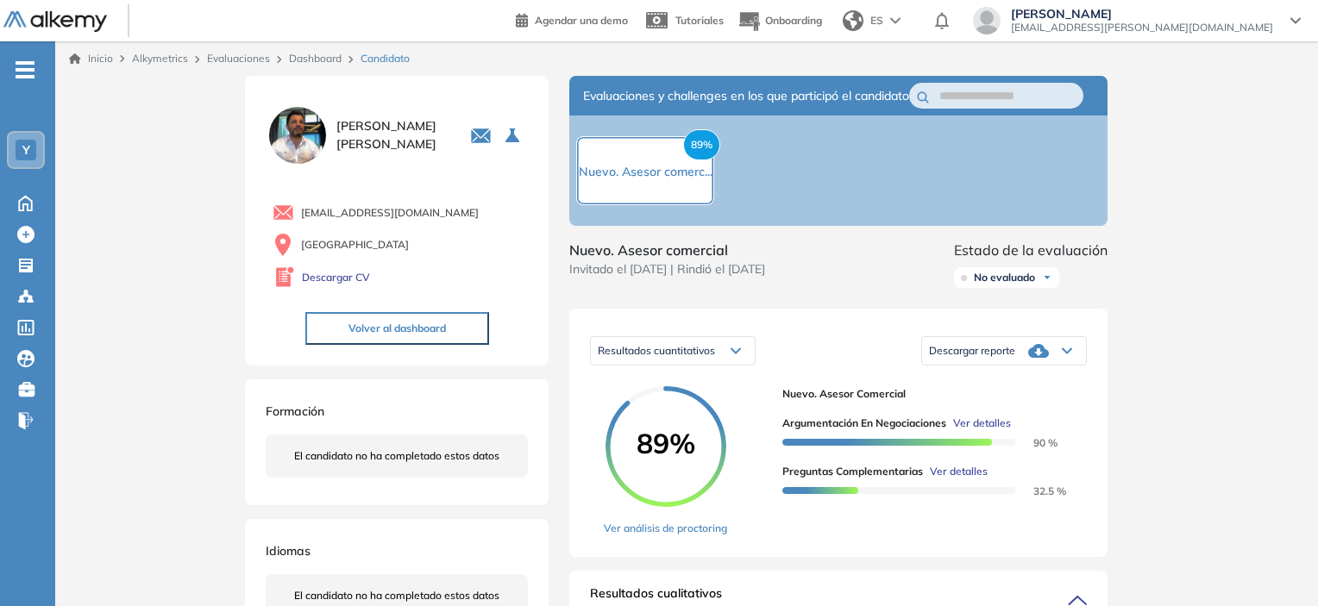
click at [1024, 285] on span "No evaluado" at bounding box center [1003, 278] width 61 height 14
click at [1012, 351] on li "Evaluado" at bounding box center [994, 342] width 41 height 17
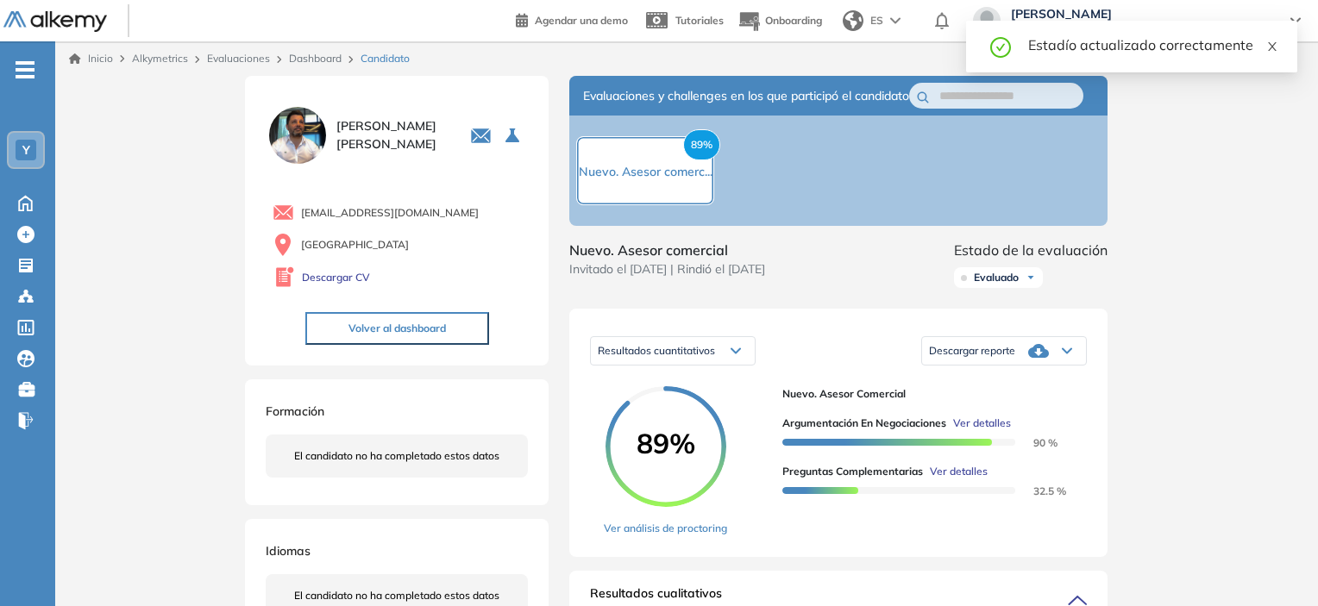
click at [1269, 48] on icon "close" at bounding box center [1272, 47] width 12 height 12
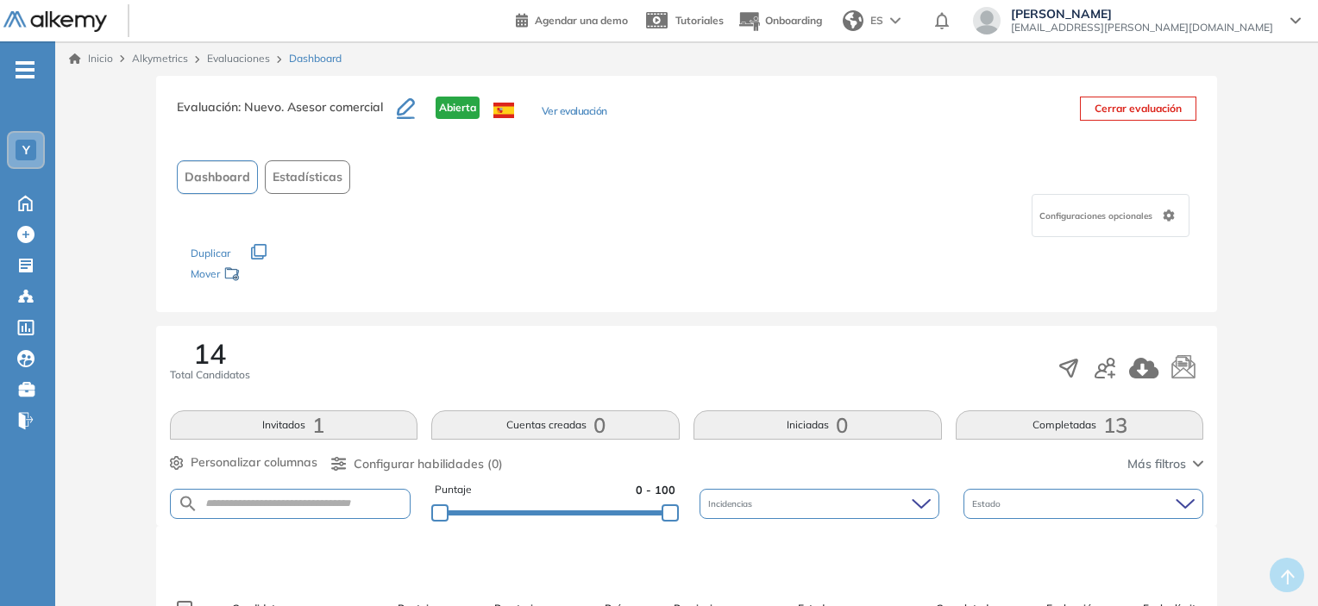
click at [1055, 420] on button "Completadas 13" at bounding box center [1079, 424] width 248 height 29
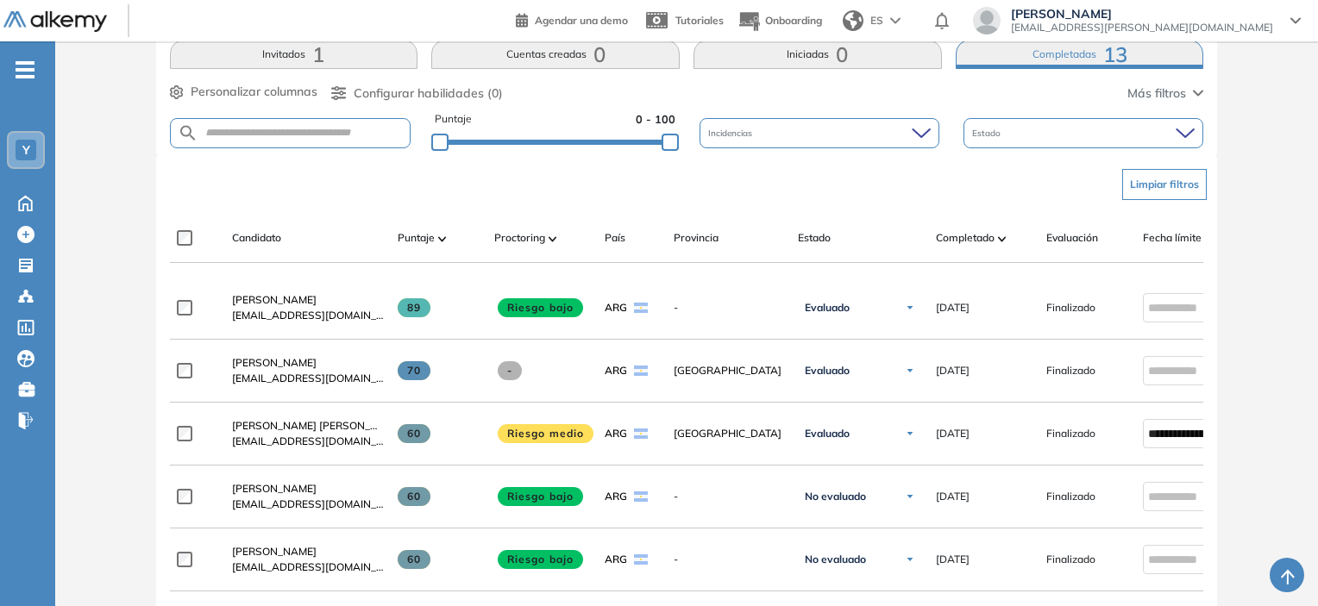
scroll to position [470, 0]
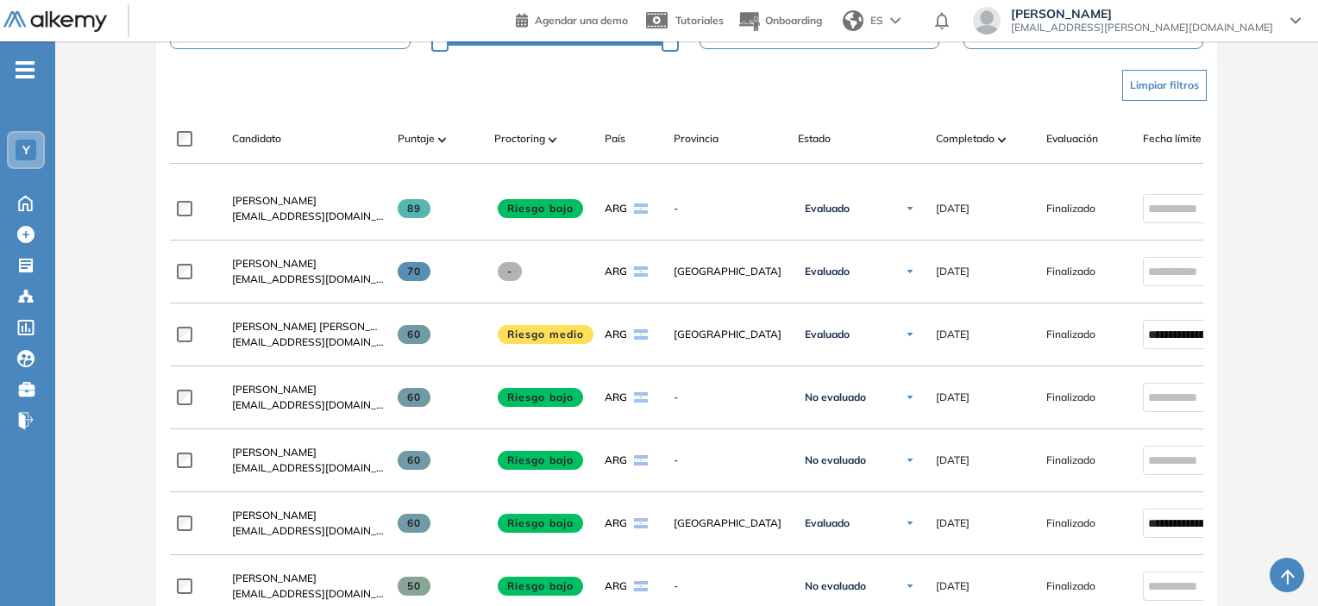
click at [854, 138] on div "Estado" at bounding box center [860, 139] width 124 height 16
click at [835, 134] on div "Estado" at bounding box center [860, 139] width 124 height 16
click at [810, 141] on span "Estado" at bounding box center [814, 139] width 33 height 16
click at [855, 137] on div "Estado" at bounding box center [860, 139] width 124 height 16
click at [894, 135] on div "Estado" at bounding box center [860, 139] width 124 height 16
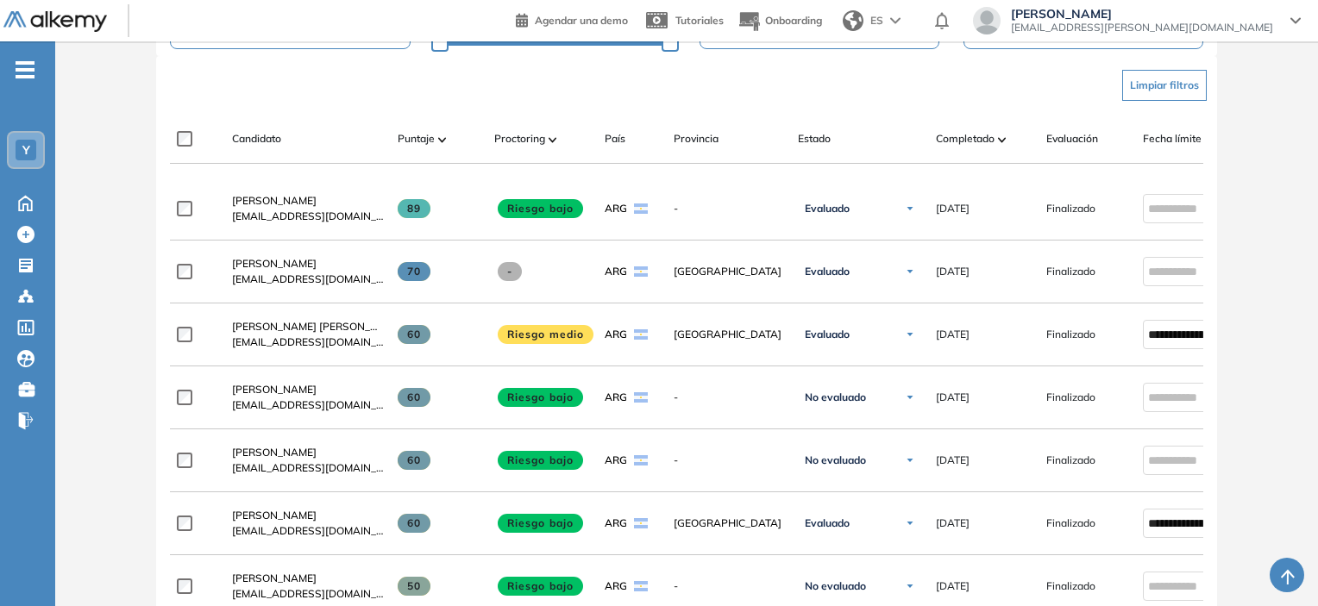
drag, startPoint x: 893, startPoint y: 135, endPoint x: 829, endPoint y: 136, distance: 63.8
click at [893, 135] on div "Estado" at bounding box center [860, 139] width 124 height 16
drag, startPoint x: 804, startPoint y: 141, endPoint x: 876, endPoint y: 137, distance: 71.7
click at [805, 141] on span "Estado" at bounding box center [814, 139] width 33 height 16
click at [996, 129] on div "Completado" at bounding box center [984, 138] width 97 height 21
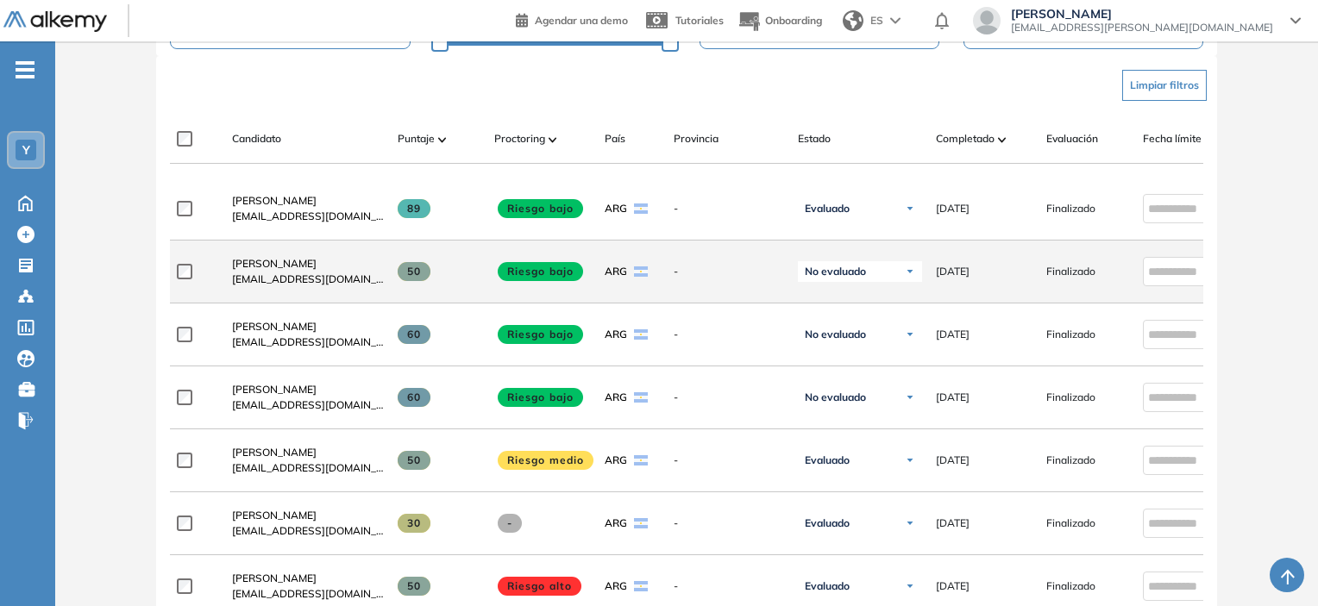
click at [901, 278] on div "No evaluado" at bounding box center [860, 271] width 124 height 21
click at [864, 341] on div "Evaluado" at bounding box center [859, 336] width 122 height 31
click at [836, 345] on li "Evaluado" at bounding box center [838, 336] width 41 height 17
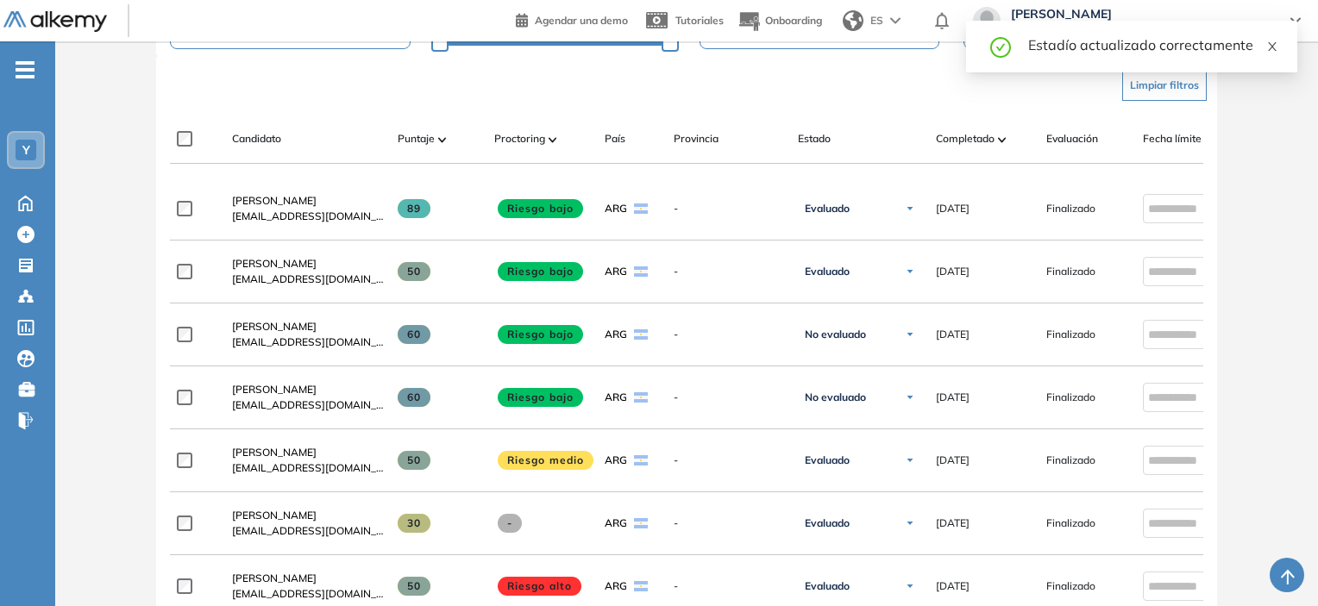
click at [1268, 47] on icon "close" at bounding box center [1272, 47] width 12 height 12
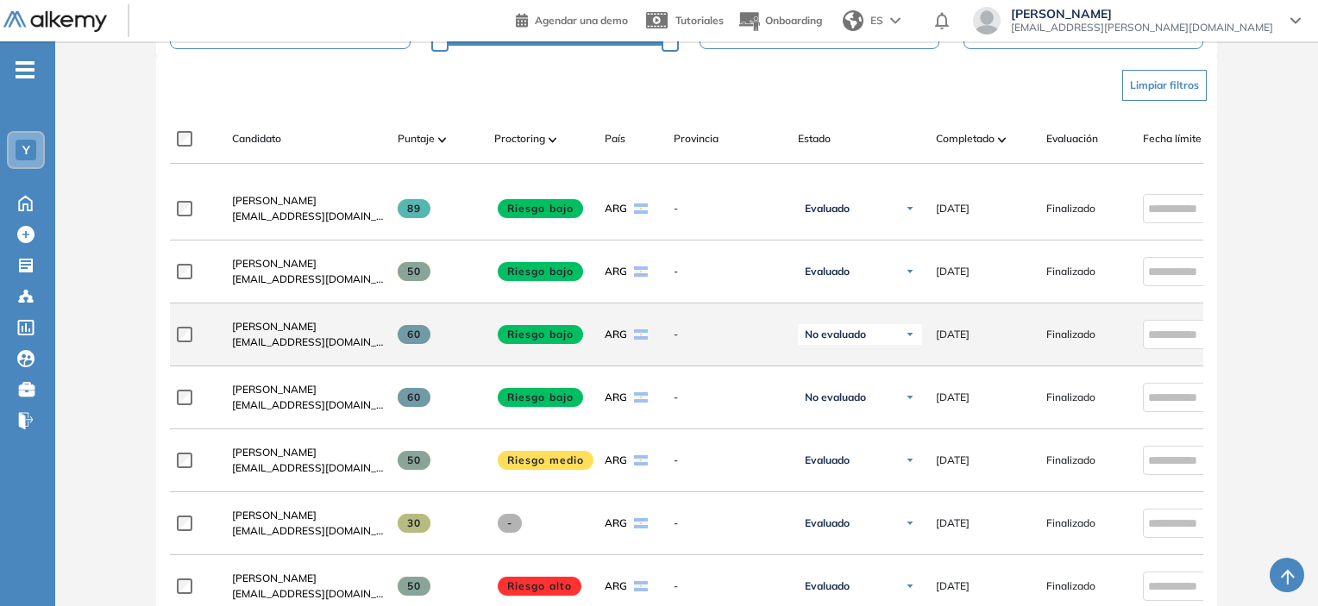
click at [909, 338] on img at bounding box center [910, 334] width 10 height 10
click at [855, 404] on li "Evaluado" at bounding box center [838, 399] width 41 height 17
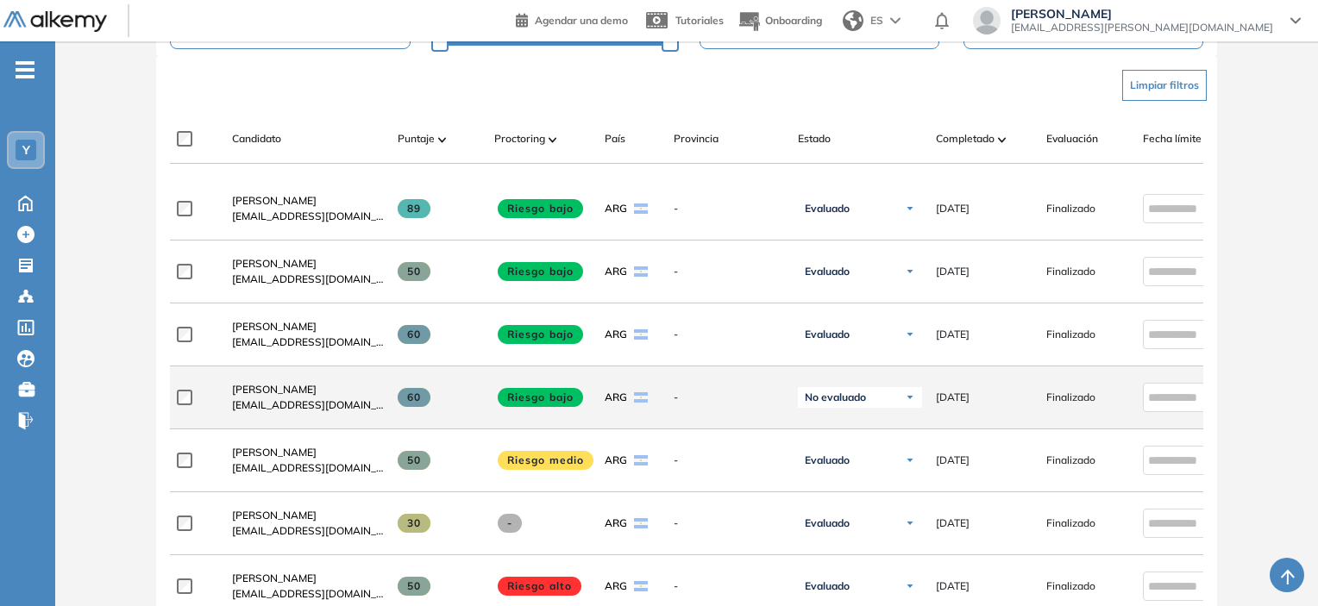
click at [880, 399] on div "No evaluado" at bounding box center [860, 397] width 124 height 21
click at [848, 458] on li "Evaluado" at bounding box center [838, 462] width 41 height 17
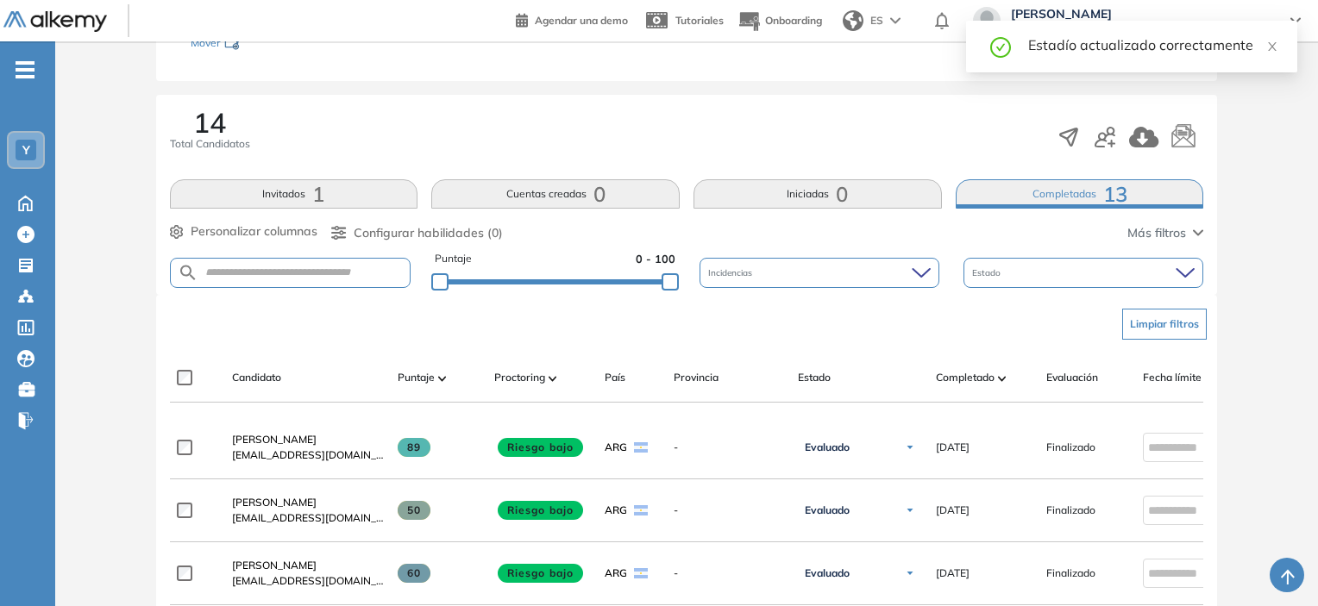
scroll to position [125, 0]
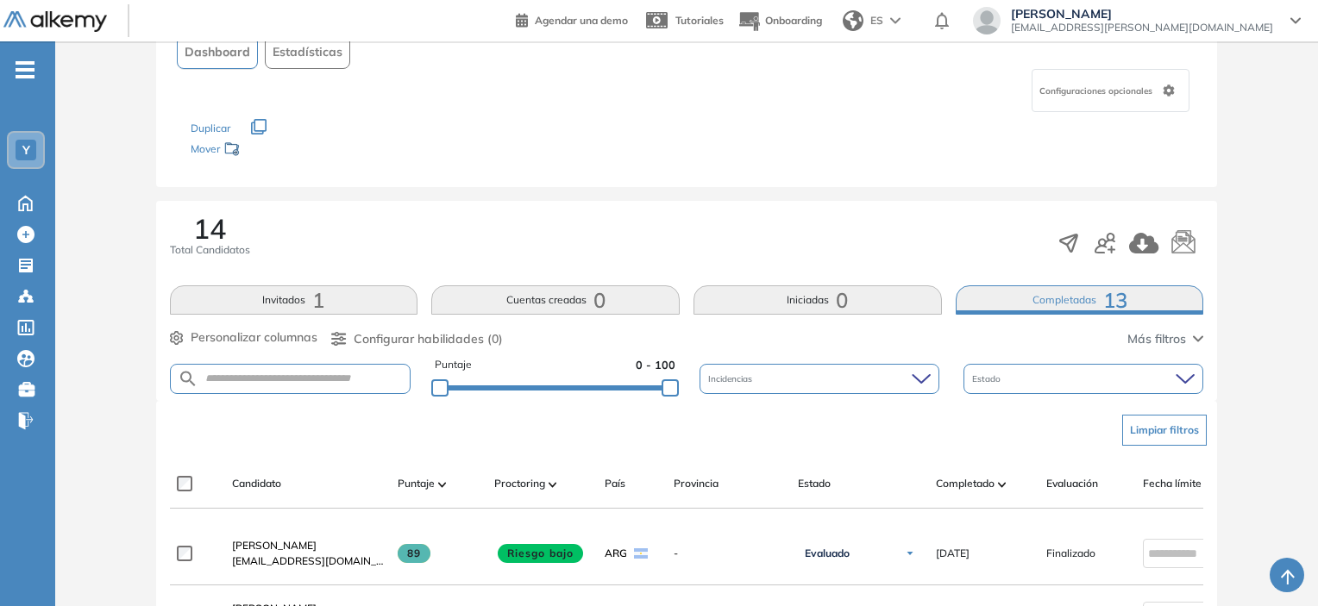
click at [311, 296] on button "Invitados 1" at bounding box center [294, 299] width 248 height 29
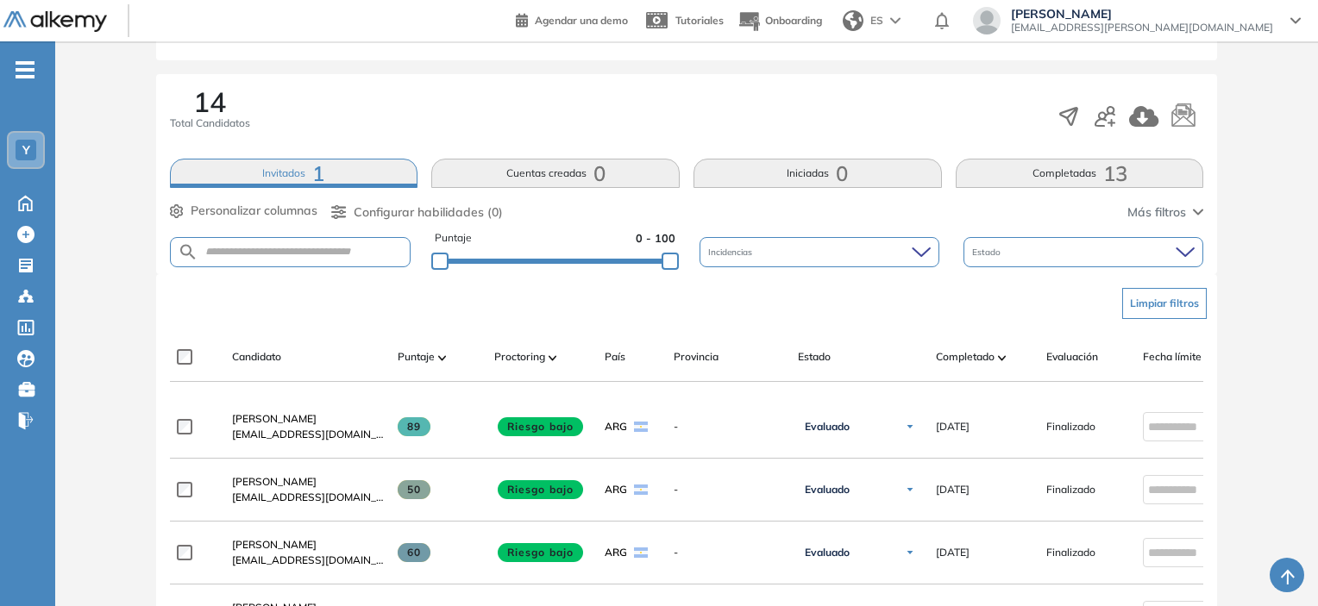
scroll to position [0, 0]
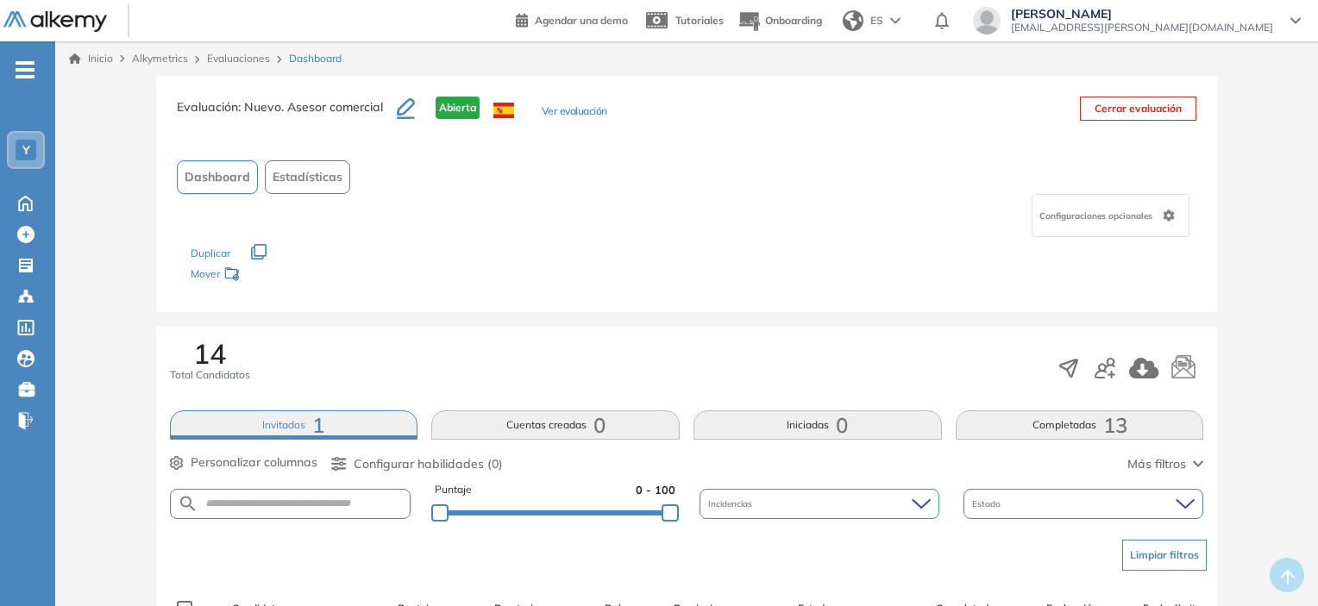
click at [338, 429] on button "Invitados 1" at bounding box center [294, 424] width 248 height 29
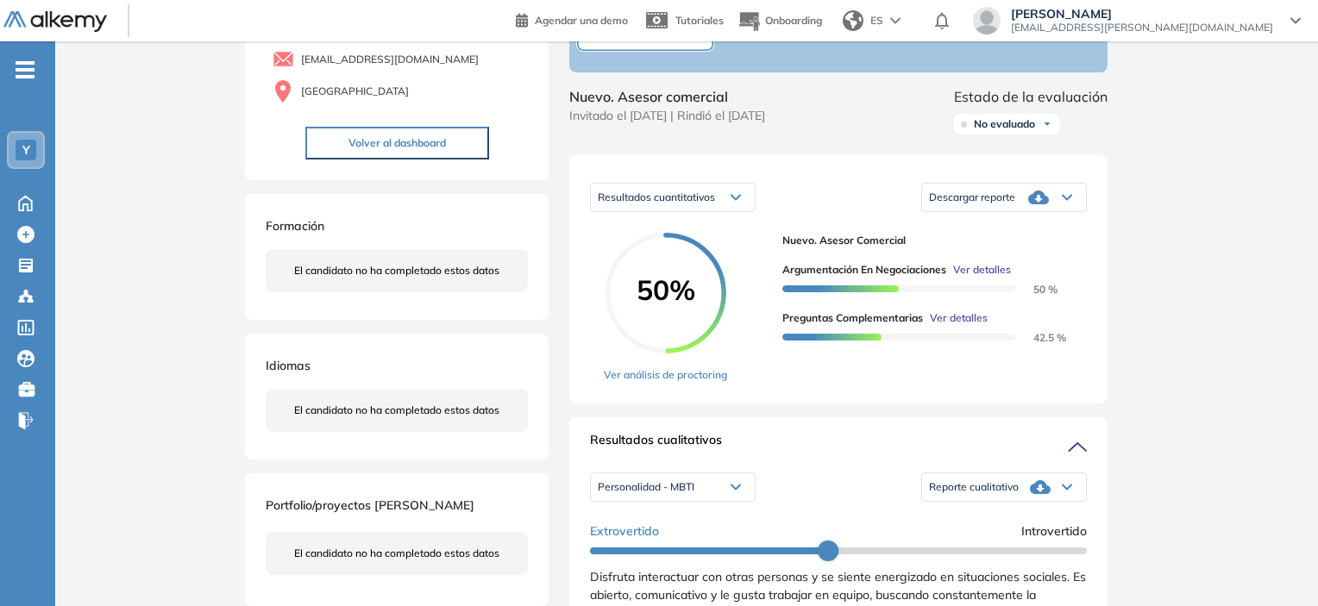
scroll to position [259, 0]
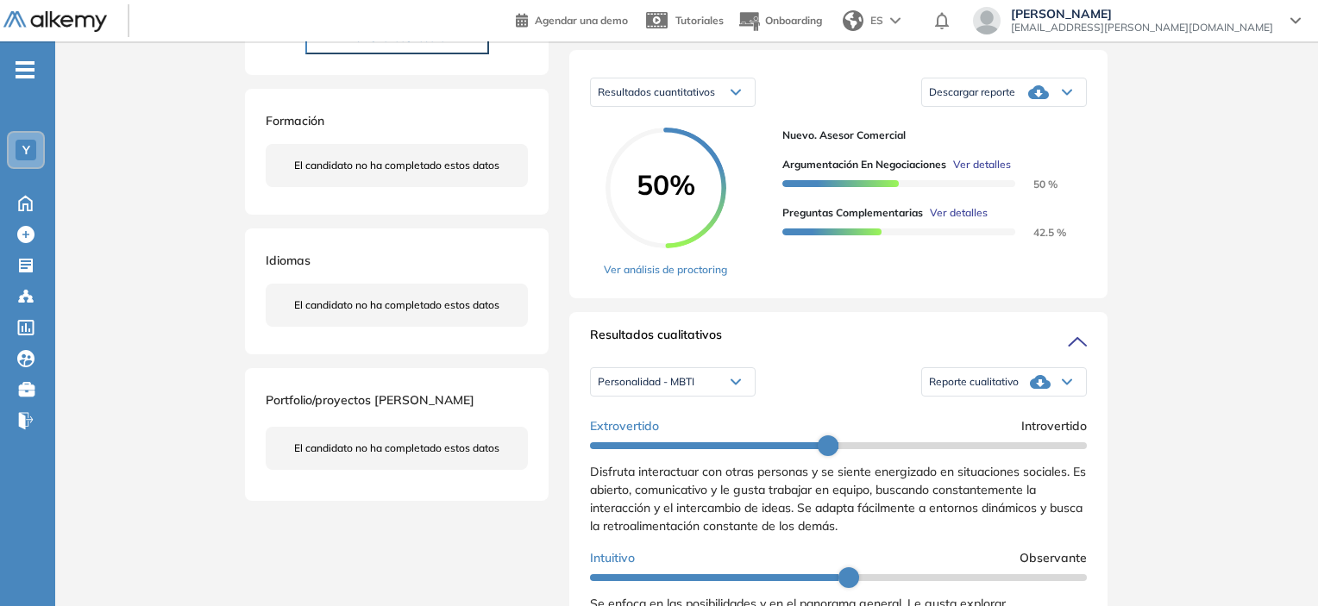
click at [736, 385] on icon at bounding box center [735, 382] width 9 height 4
click at [837, 404] on div "Personalidad - MBTI Personalidad - MBTI Perfil de Habilidades Comerciales Repor…" at bounding box center [838, 381] width 497 height 43
click at [992, 399] on div "Reporte cualitativo" at bounding box center [1004, 382] width 164 height 34
drag, startPoint x: 982, startPoint y: 425, endPoint x: 955, endPoint y: 361, distance: 69.2
click at [956, 365] on div "Resultados cualitativos Personalidad - MBTI Personalidad - MBTI Perfil de Habil…" at bounding box center [838, 546] width 538 height 469
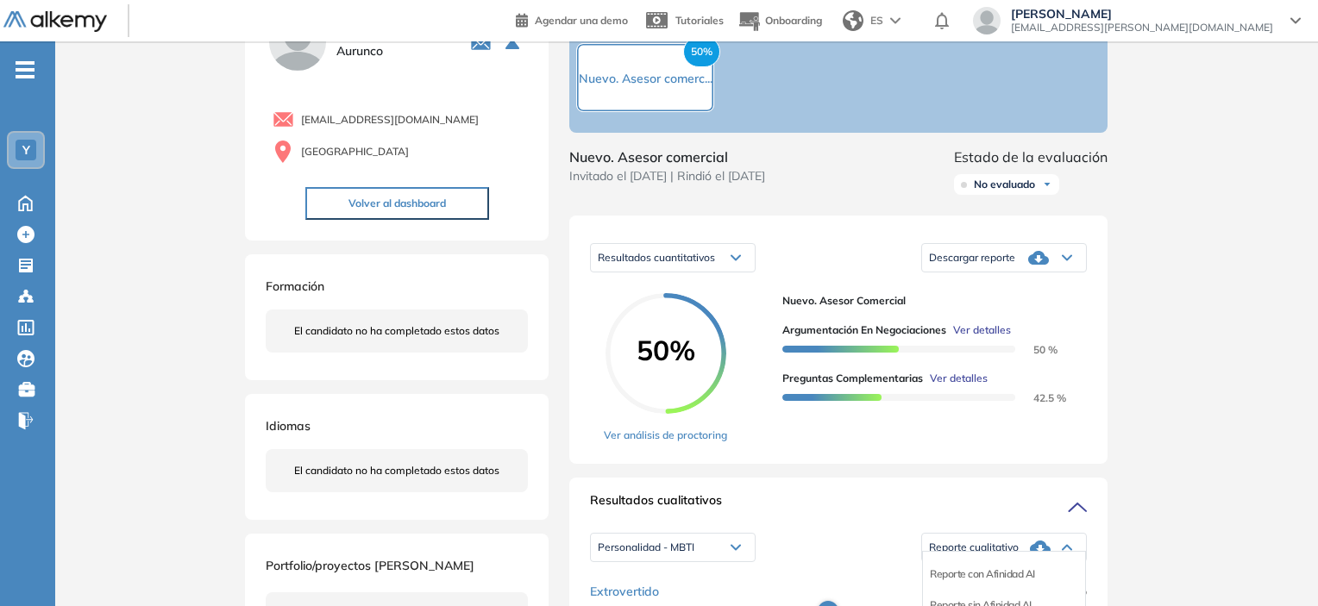
scroll to position [86, 0]
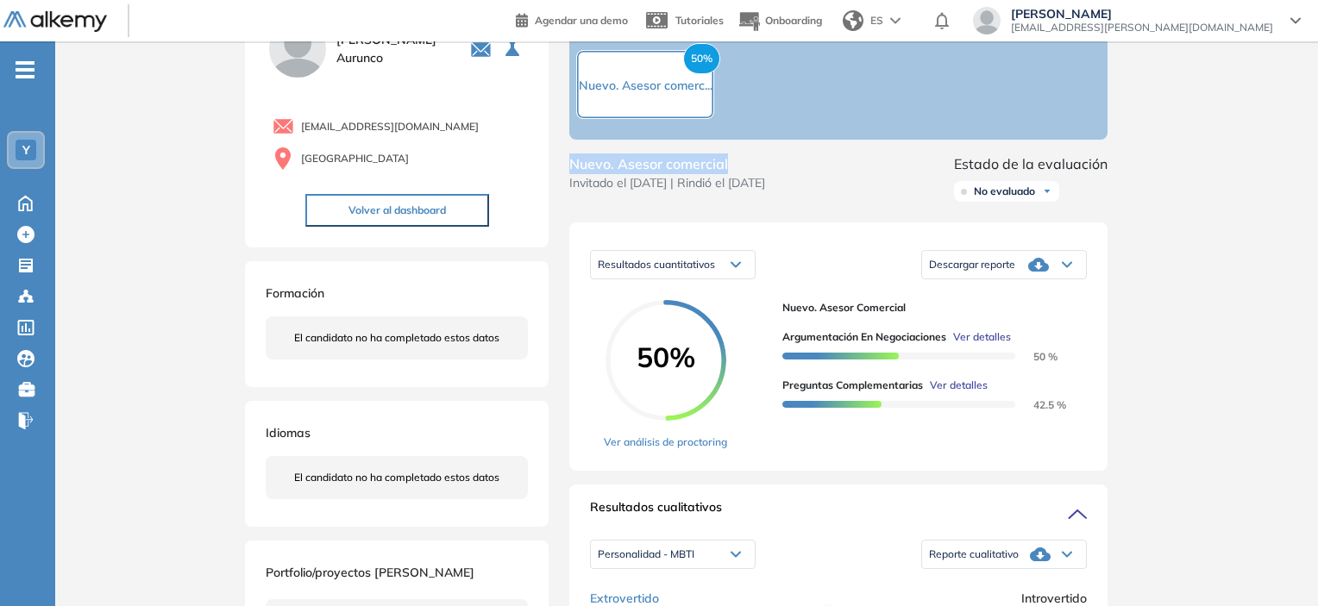
drag, startPoint x: 738, startPoint y: 178, endPoint x: 560, endPoint y: 159, distance: 179.5
copy span "Nuevo. Asesor comercial"
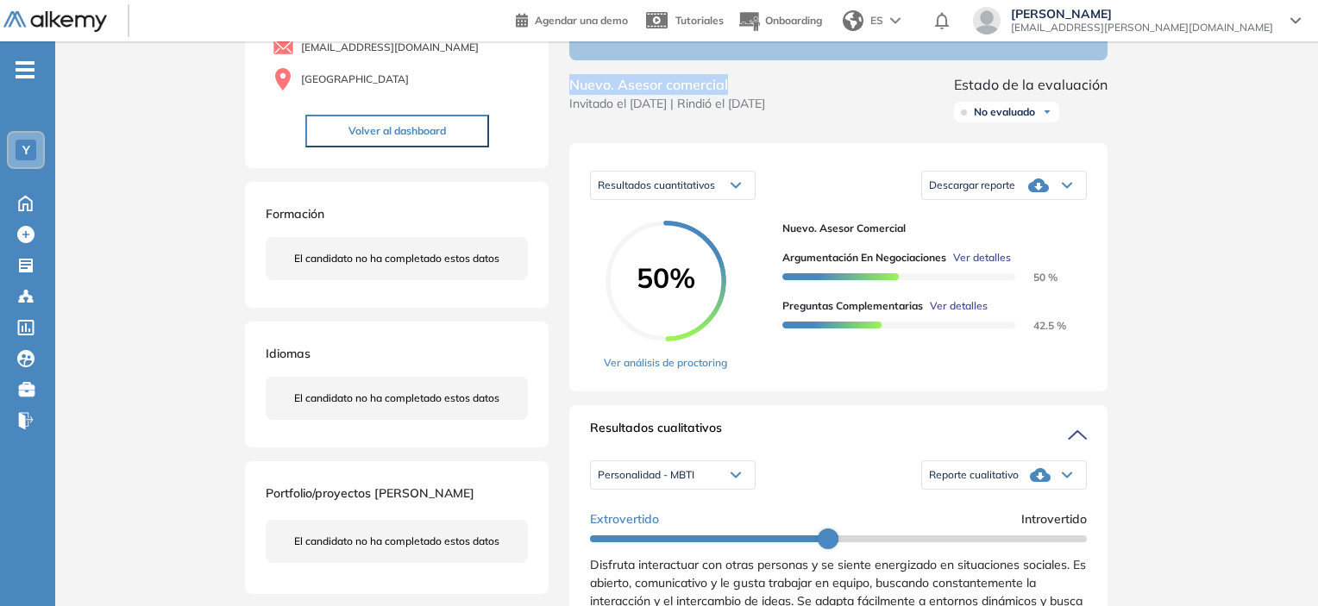
scroll to position [259, 0]
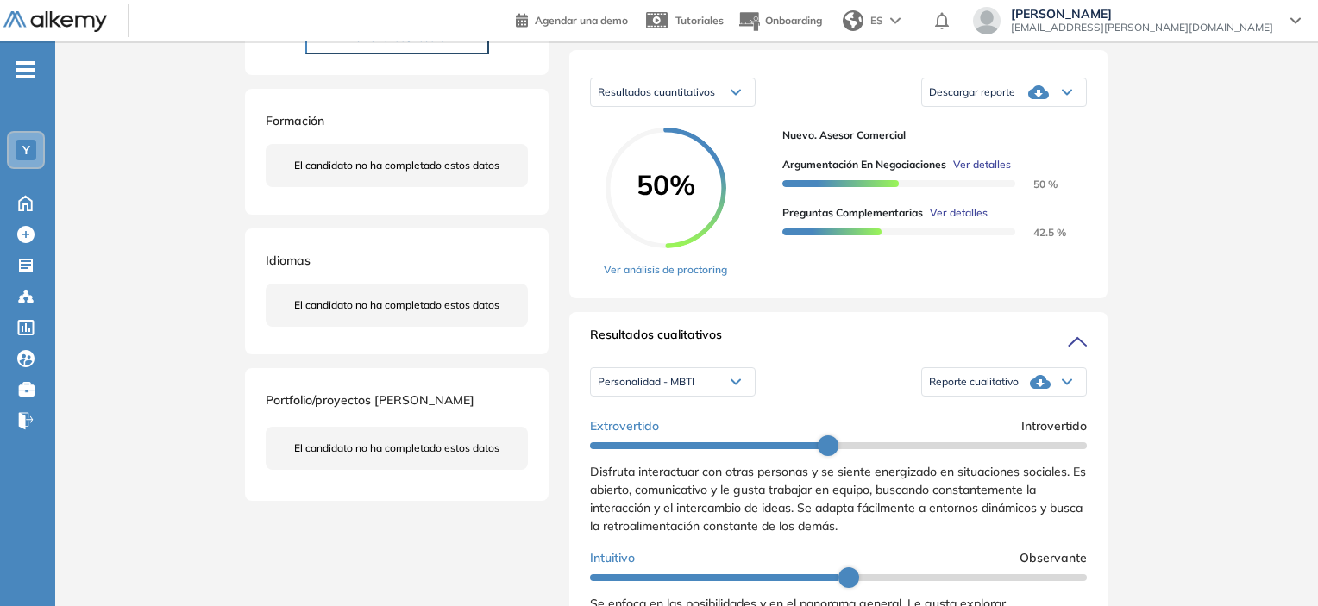
click at [986, 387] on div "Reporte cualitativo" at bounding box center [1004, 382] width 164 height 34
drag, startPoint x: 961, startPoint y: 453, endPoint x: 967, endPoint y: 423, distance: 29.9
click at [967, 423] on ul "Reporte con Afinidad AI Reporte sin Afinidad AI" at bounding box center [1004, 424] width 164 height 78
click at [967, 417] on li "Reporte con Afinidad AI" at bounding box center [982, 408] width 105 height 17
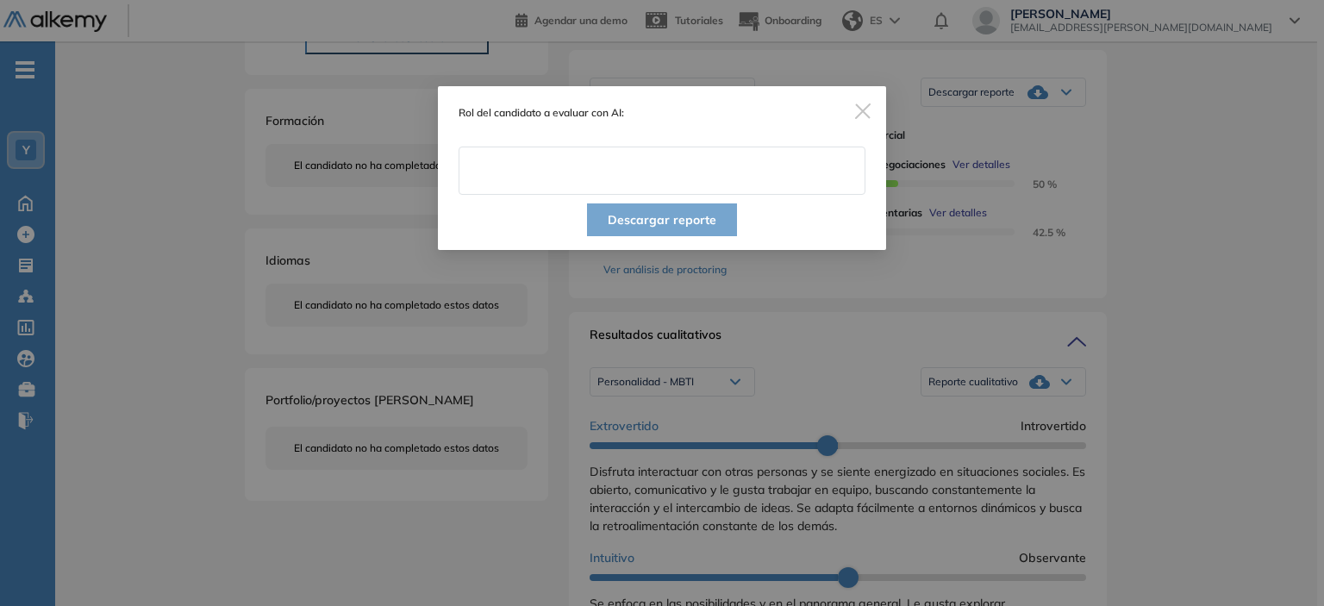
click at [654, 172] on input "text" at bounding box center [662, 171] width 407 height 48
paste input "**********"
type input "**********"
click at [667, 220] on button "Descargar reporte" at bounding box center [662, 219] width 150 height 33
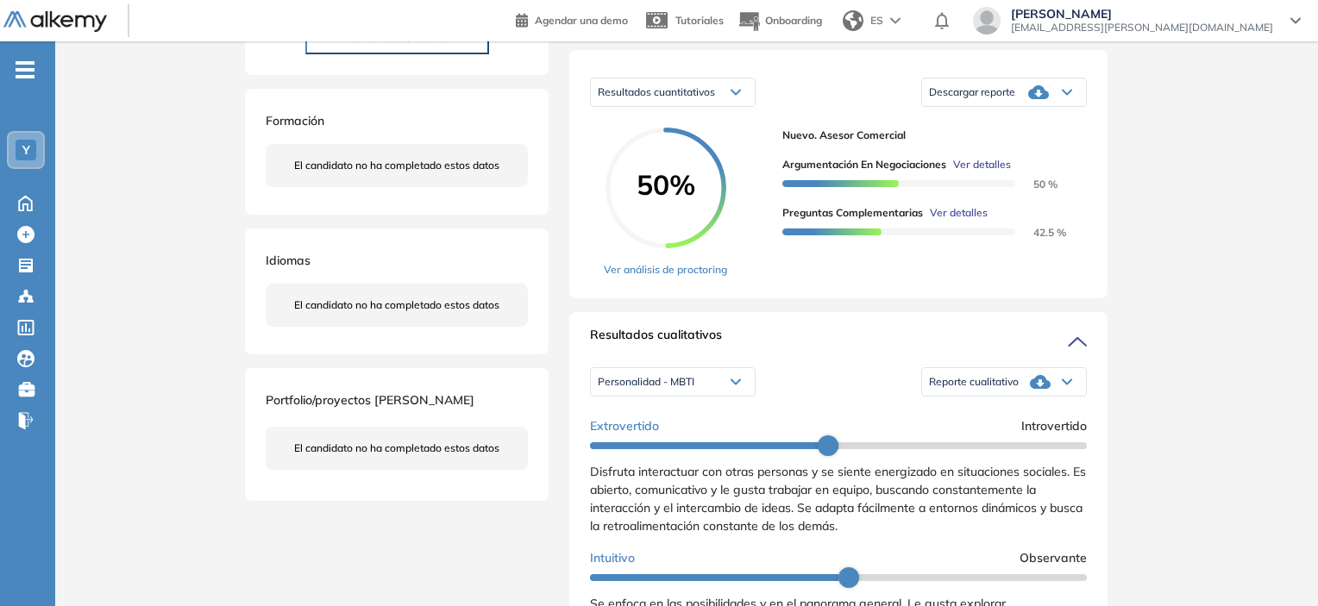
click at [711, 99] on div "Resultados cuantitativos" at bounding box center [673, 92] width 164 height 28
click at [686, 135] on span "Resultados cuantitativos" at bounding box center [651, 128] width 107 height 13
click at [1017, 110] on div "Descargar reporte" at bounding box center [1004, 92] width 164 height 34
click at [1017, 128] on li "Descargar informe completo" at bounding box center [994, 118] width 128 height 17
click at [976, 99] on span "Descargar reporte" at bounding box center [972, 92] width 86 height 14
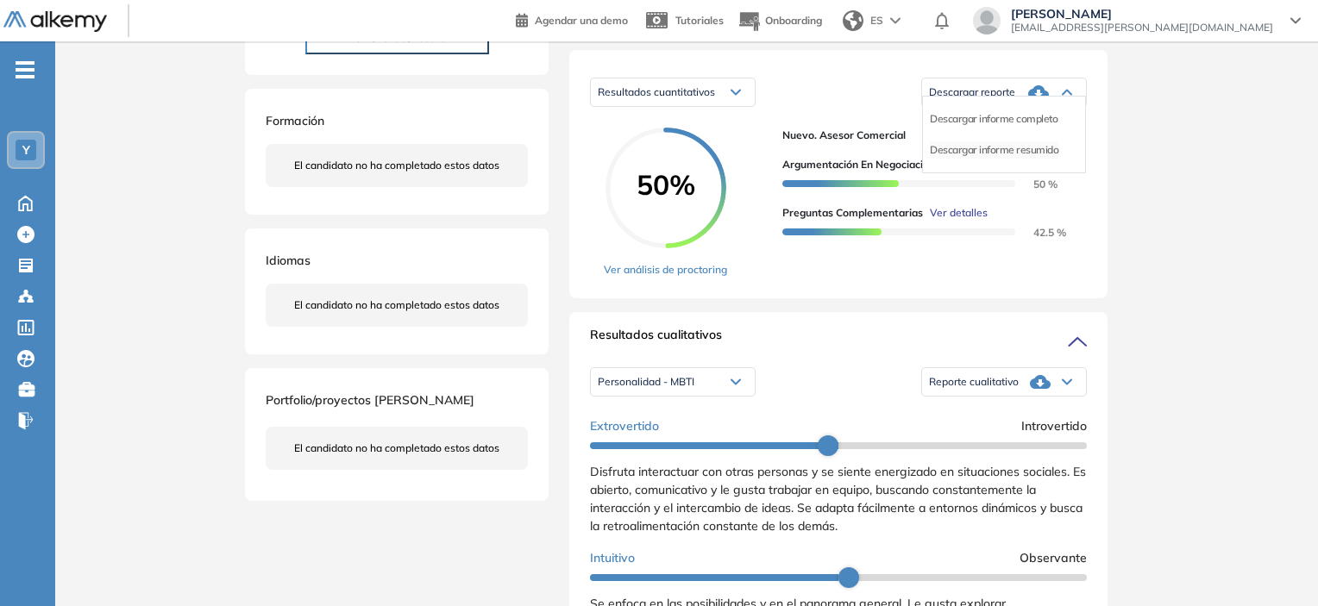
click at [984, 159] on li "Descargar informe resumido" at bounding box center [994, 149] width 128 height 17
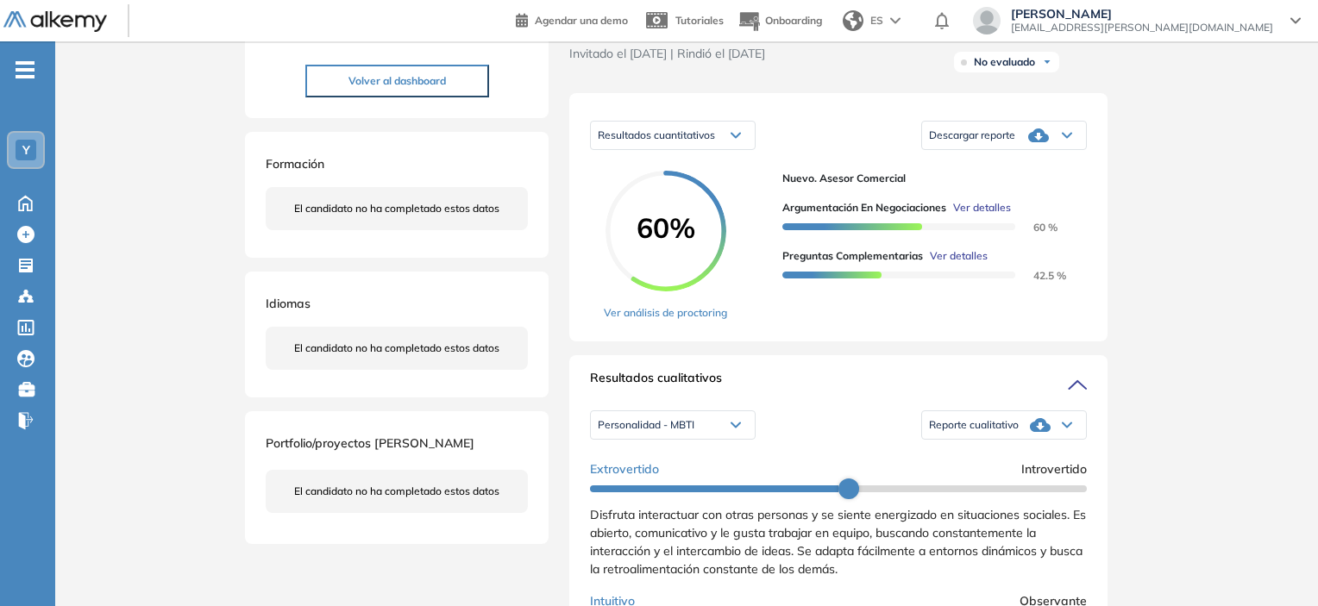
scroll to position [172, 0]
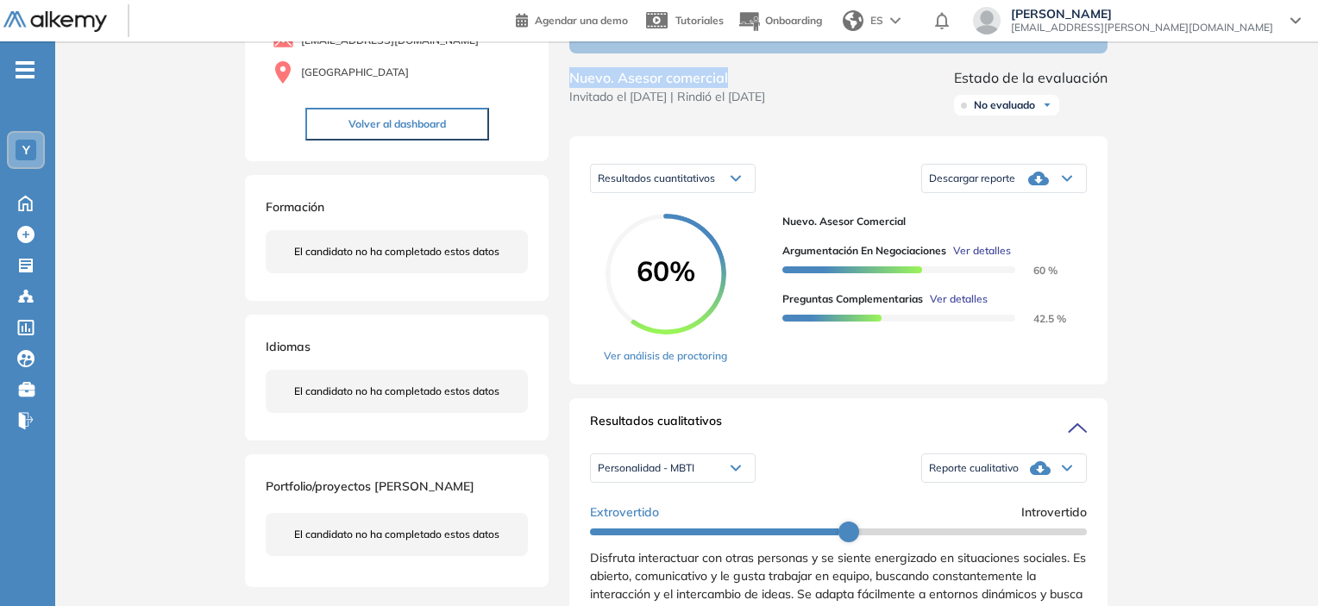
drag, startPoint x: 731, startPoint y: 93, endPoint x: 561, endPoint y: 101, distance: 170.0
click at [561, 101] on div "Evaluaciones y challenges en los que participó el candidato 60% Nuevo. Asesor c…" at bounding box center [837, 614] width 579 height 1422
copy span "Nuevo. Asesor comercial"
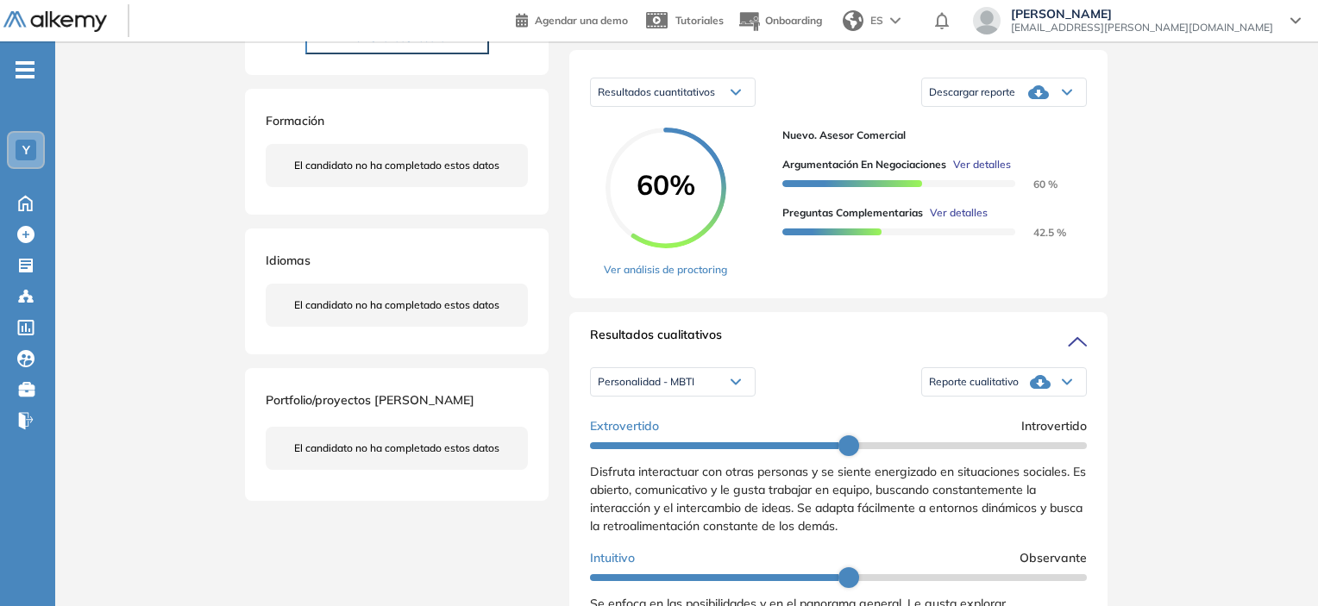
click at [932, 389] on span "Reporte cualitativo" at bounding box center [974, 382] width 90 height 14
click at [942, 417] on li "Reporte con Afinidad AI" at bounding box center [982, 408] width 105 height 17
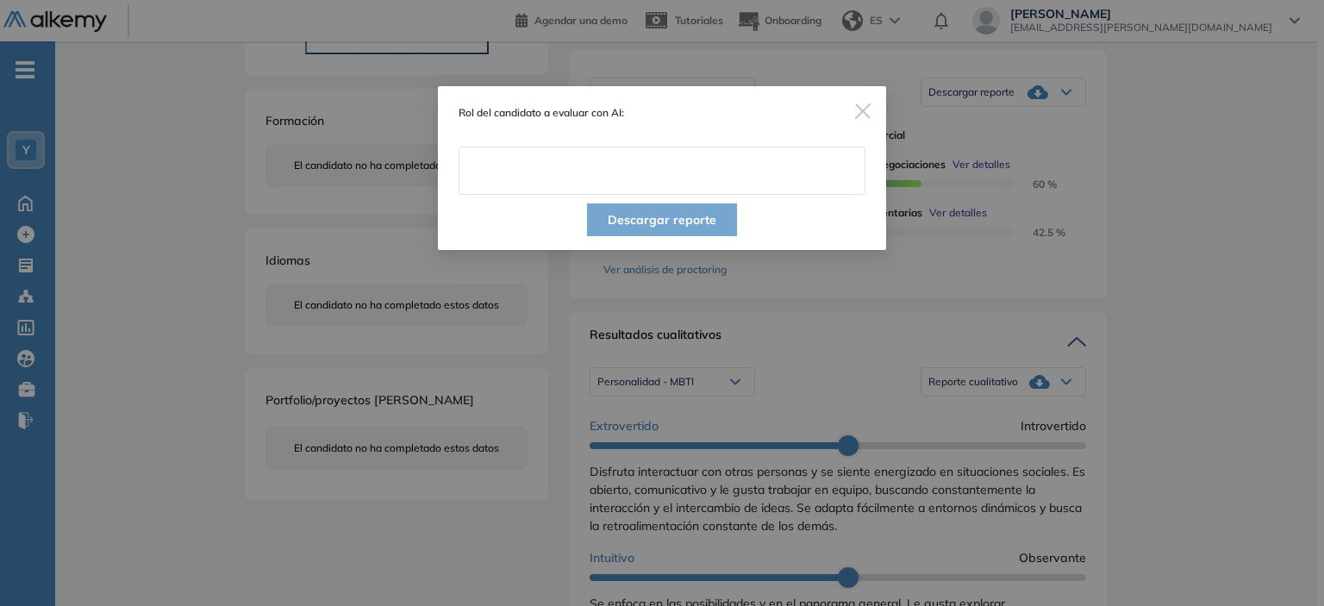
click at [603, 168] on input "text" at bounding box center [662, 171] width 407 height 48
paste input "**********"
type input "**********"
click at [626, 216] on button "Descargar reporte" at bounding box center [662, 219] width 150 height 33
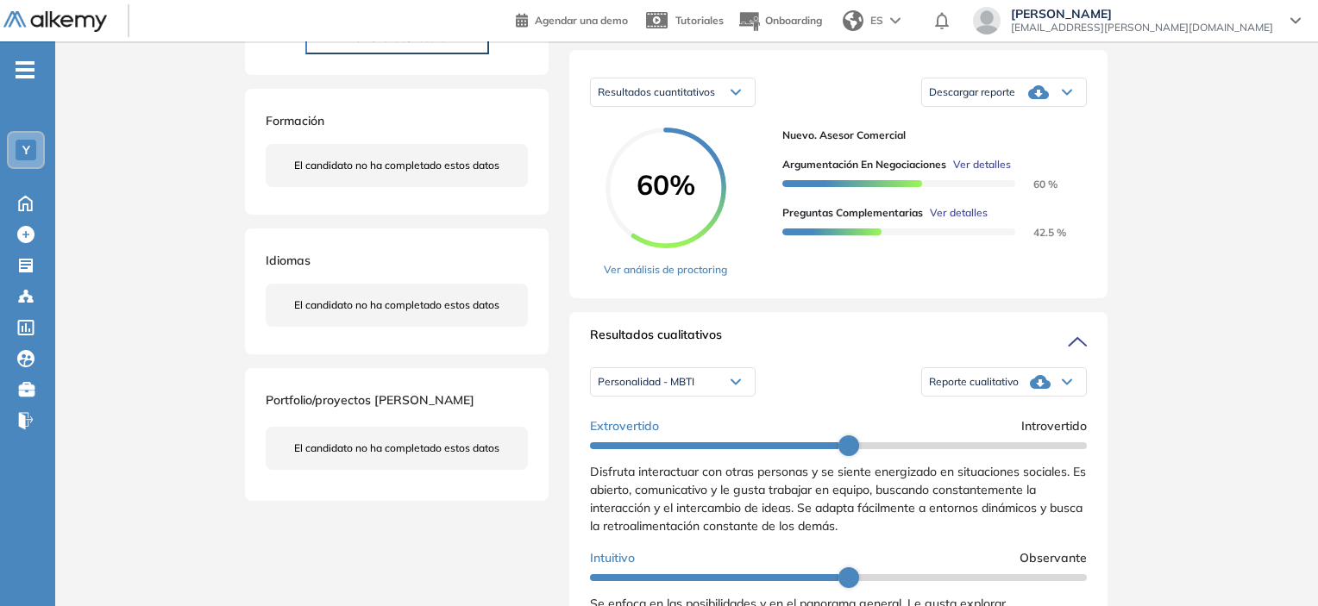
click at [721, 106] on div "Resultados cuantitativos" at bounding box center [673, 92] width 164 height 28
click at [695, 135] on span "Resultados cuantitativos" at bounding box center [651, 128] width 107 height 13
click at [991, 110] on div "Descargar reporte" at bounding box center [1004, 92] width 164 height 34
click at [980, 159] on li "Descargar informe resumido" at bounding box center [994, 149] width 128 height 17
